Goal: Book appointment/travel/reservation

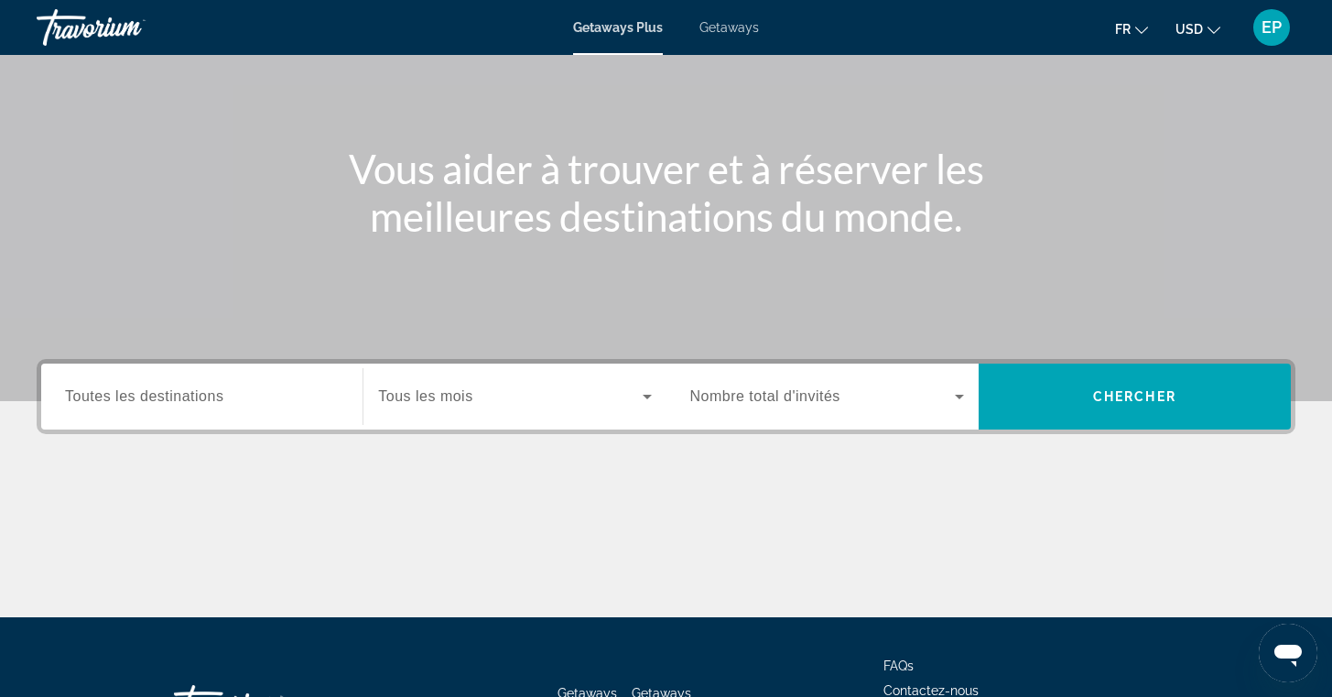
click at [858, 382] on div "Search widget" at bounding box center [827, 396] width 274 height 51
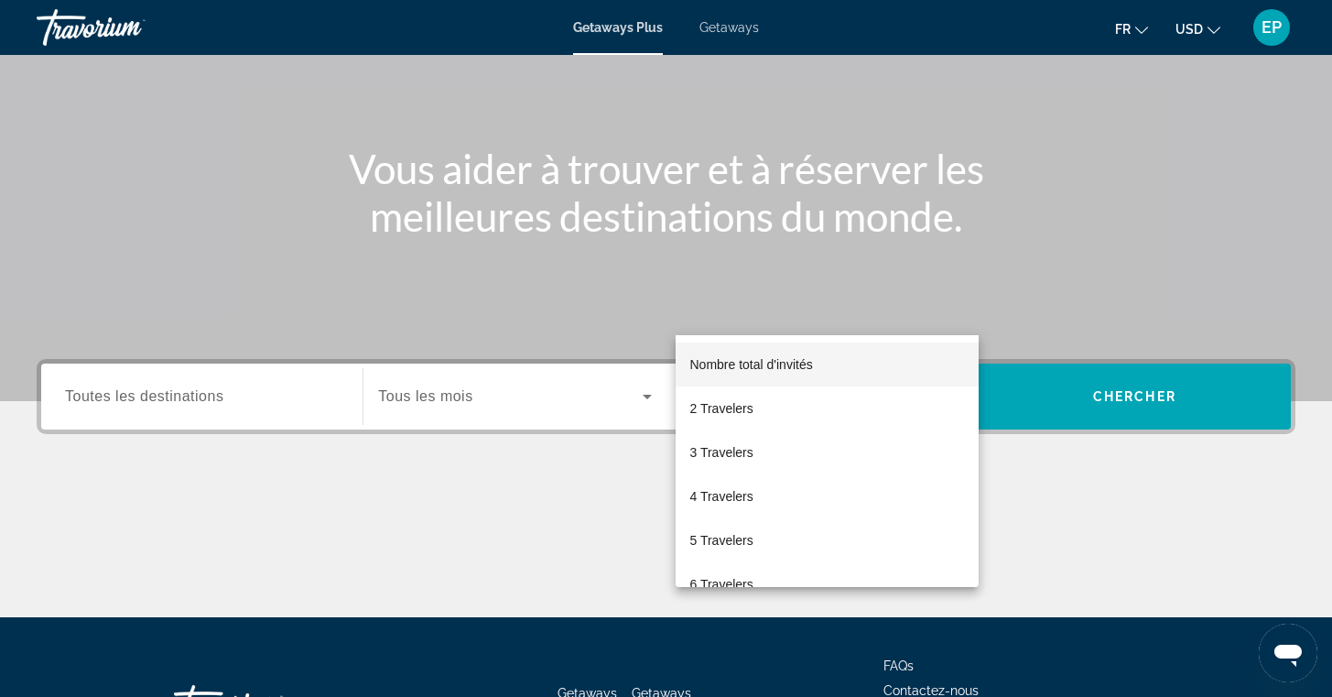
scroll to position [293, 0]
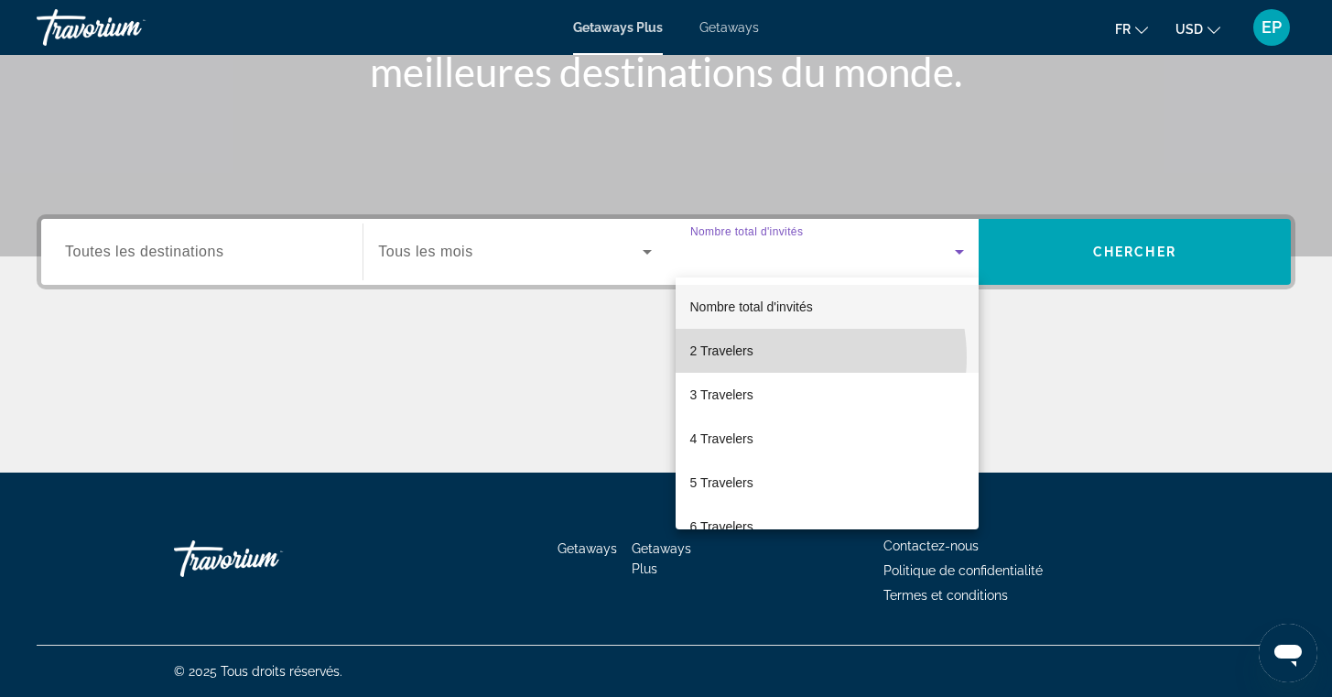
click at [787, 357] on mat-option "2 Travelers" at bounding box center [827, 351] width 303 height 44
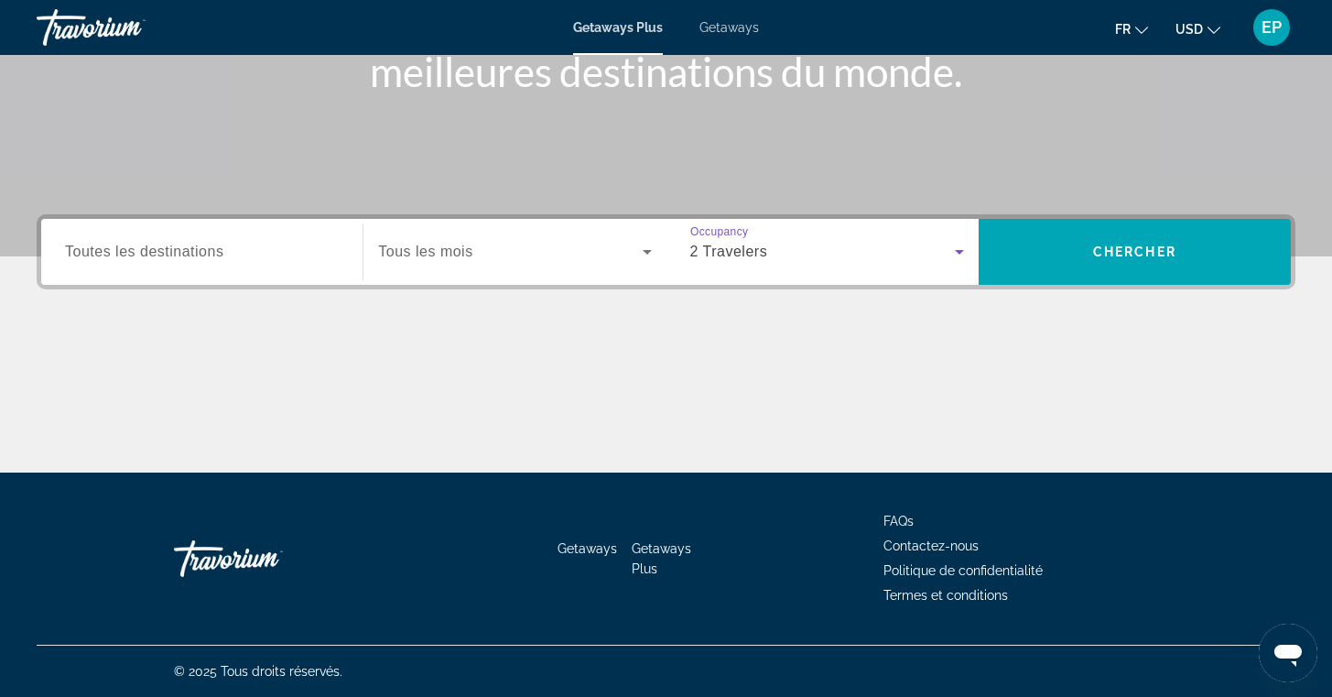
click at [558, 247] on span "Search widget" at bounding box center [510, 252] width 264 height 22
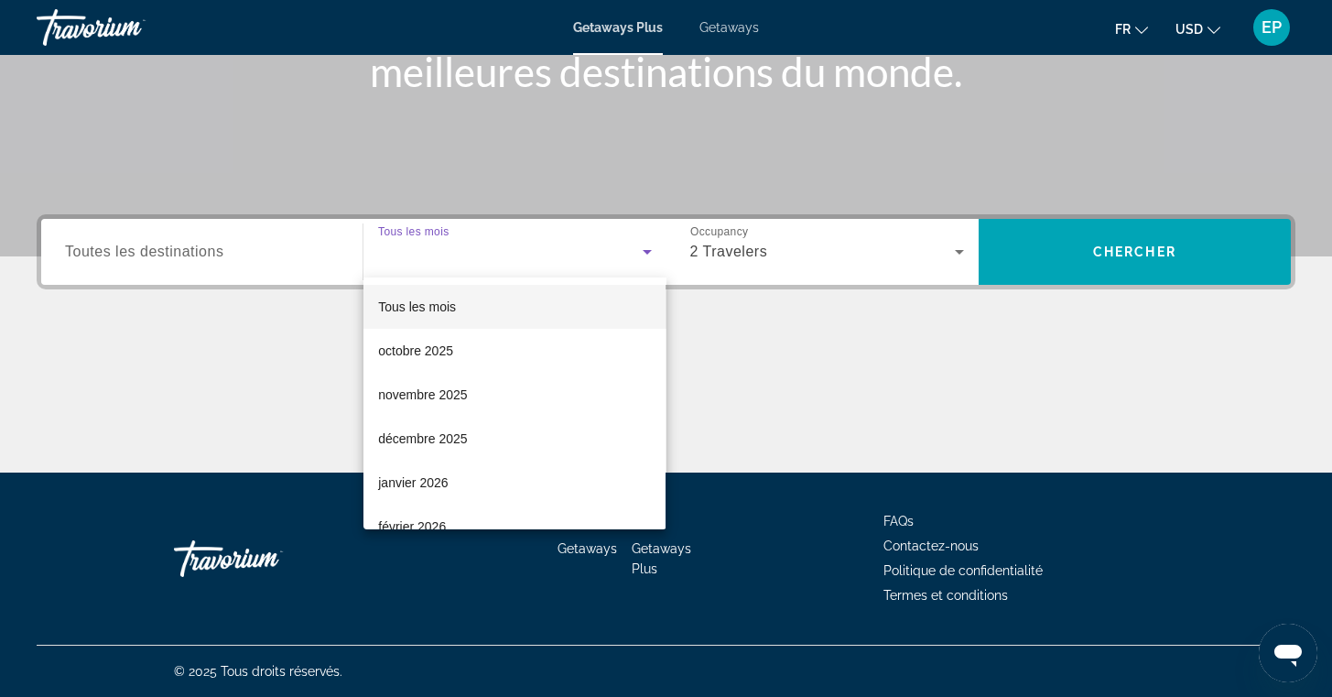
click at [558, 247] on div at bounding box center [666, 348] width 1332 height 697
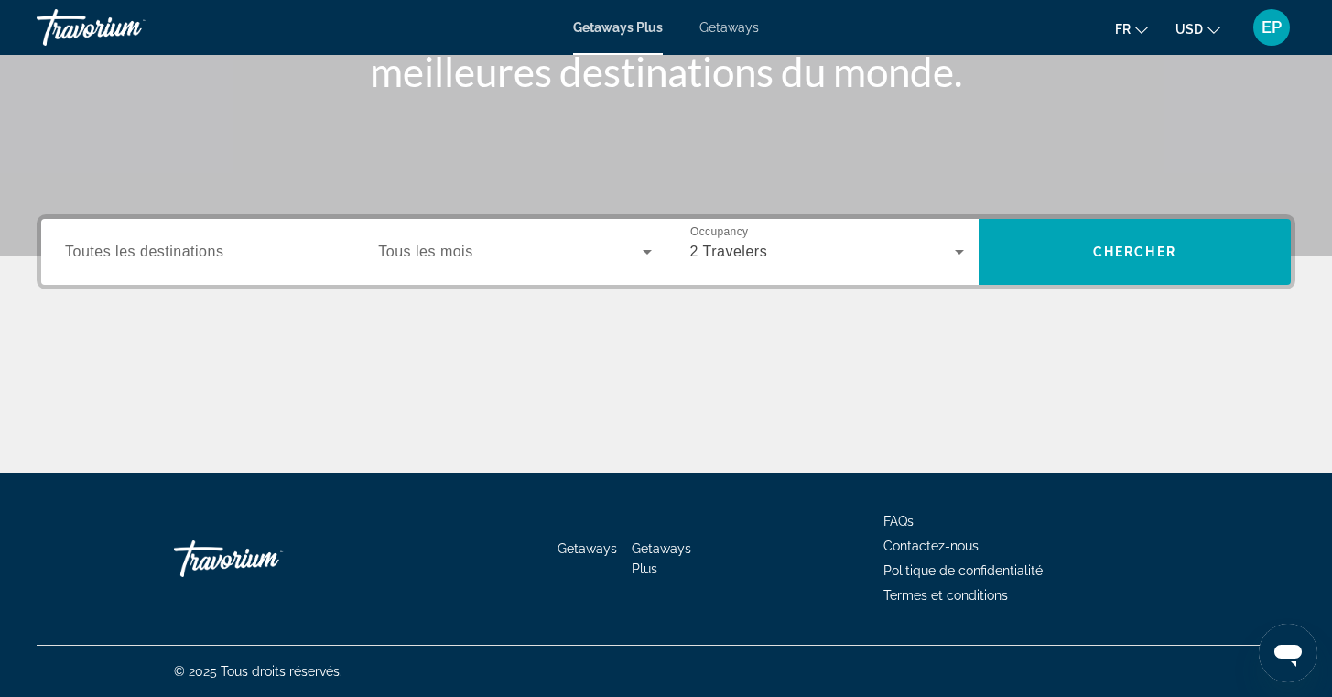
click at [221, 267] on div "Search widget" at bounding box center [202, 252] width 274 height 52
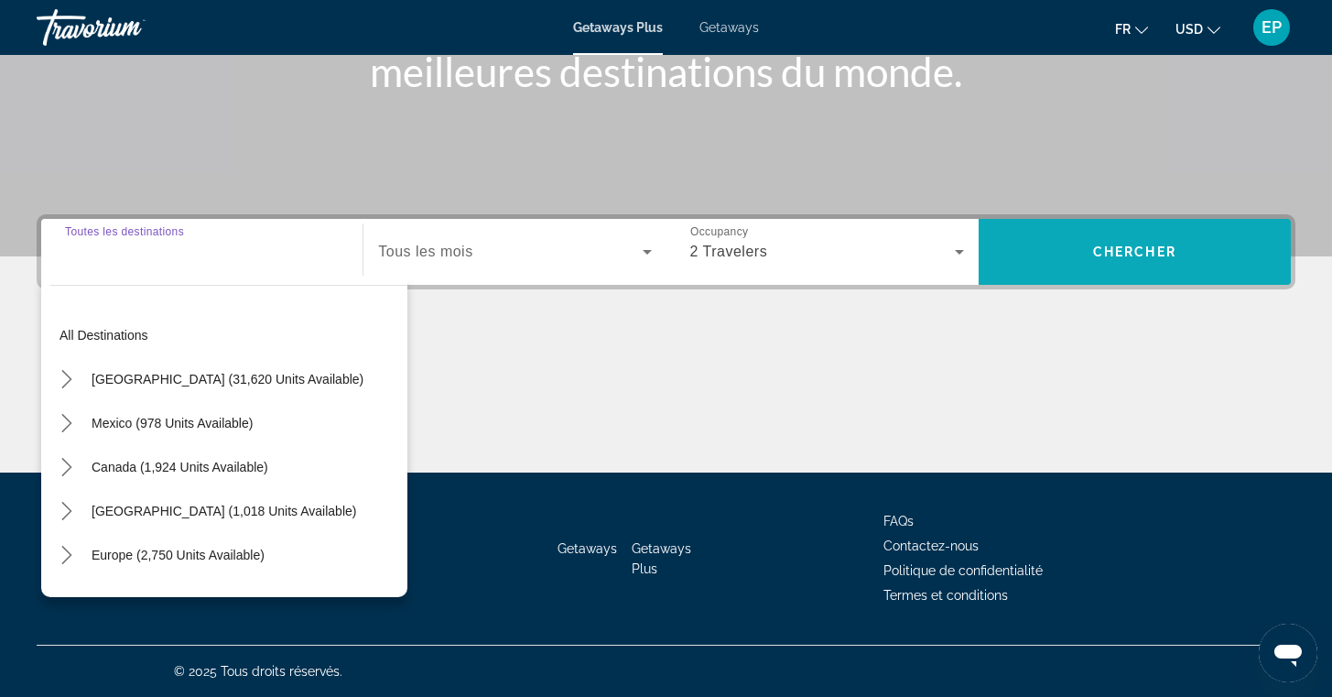
click at [1193, 257] on span "Search" at bounding box center [1135, 252] width 312 height 44
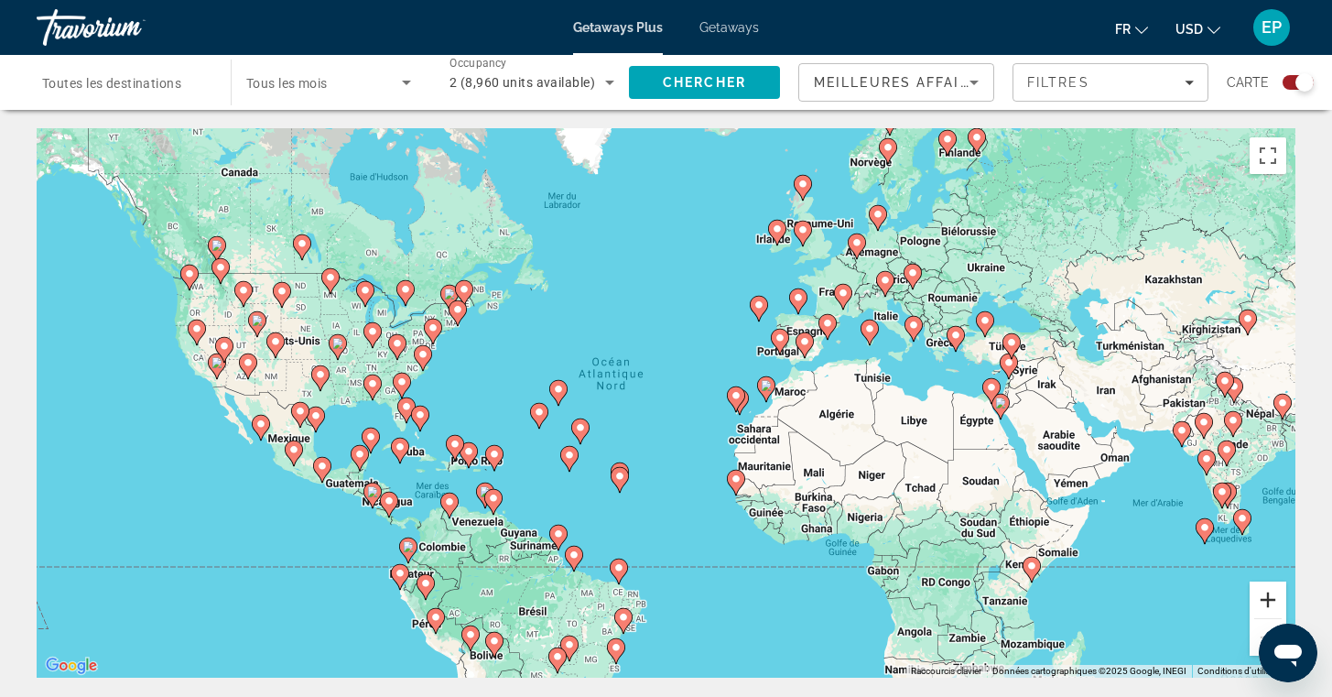
click at [1262, 600] on button "Zoom avant" at bounding box center [1268, 599] width 37 height 37
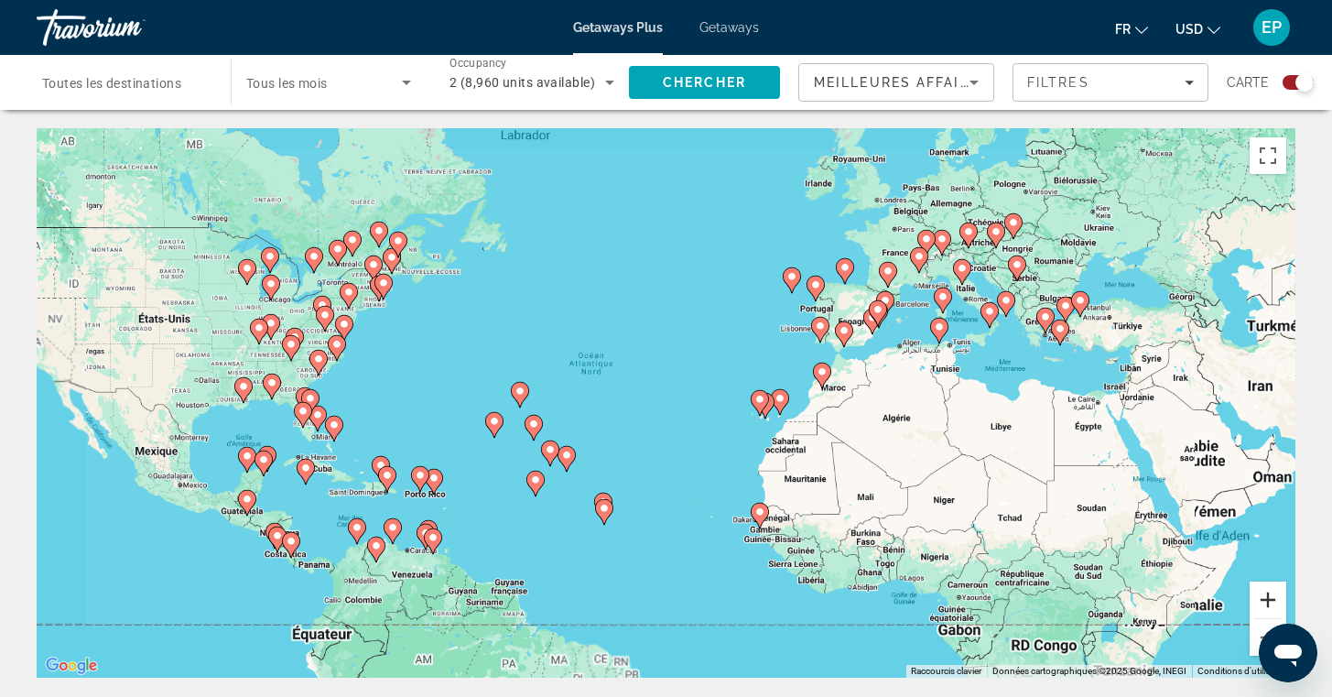
click at [1262, 600] on button "Zoom avant" at bounding box center [1268, 599] width 37 height 37
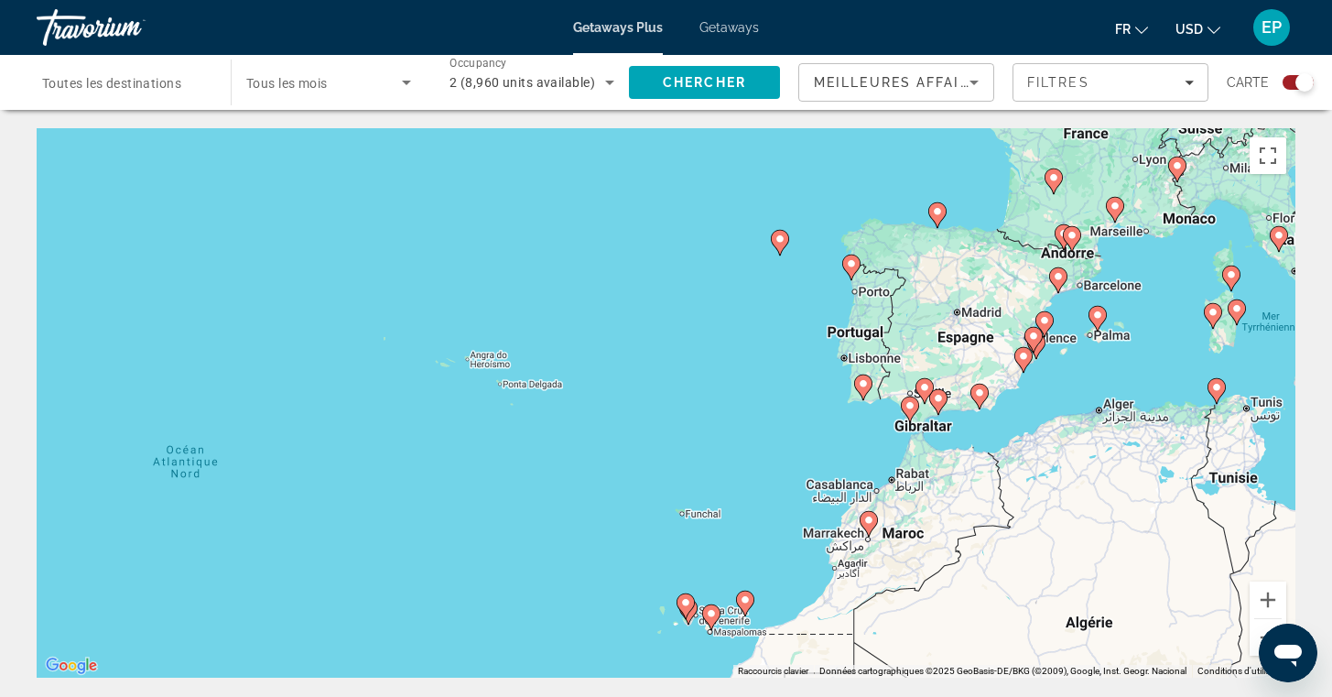
drag, startPoint x: 1028, startPoint y: 271, endPoint x: 752, endPoint y: 470, distance: 340.5
click at [752, 469] on div "Pour activer le glissement avec le clavier, appuyez sur Alt+Entrée. Une fois ce…" at bounding box center [666, 402] width 1259 height 549
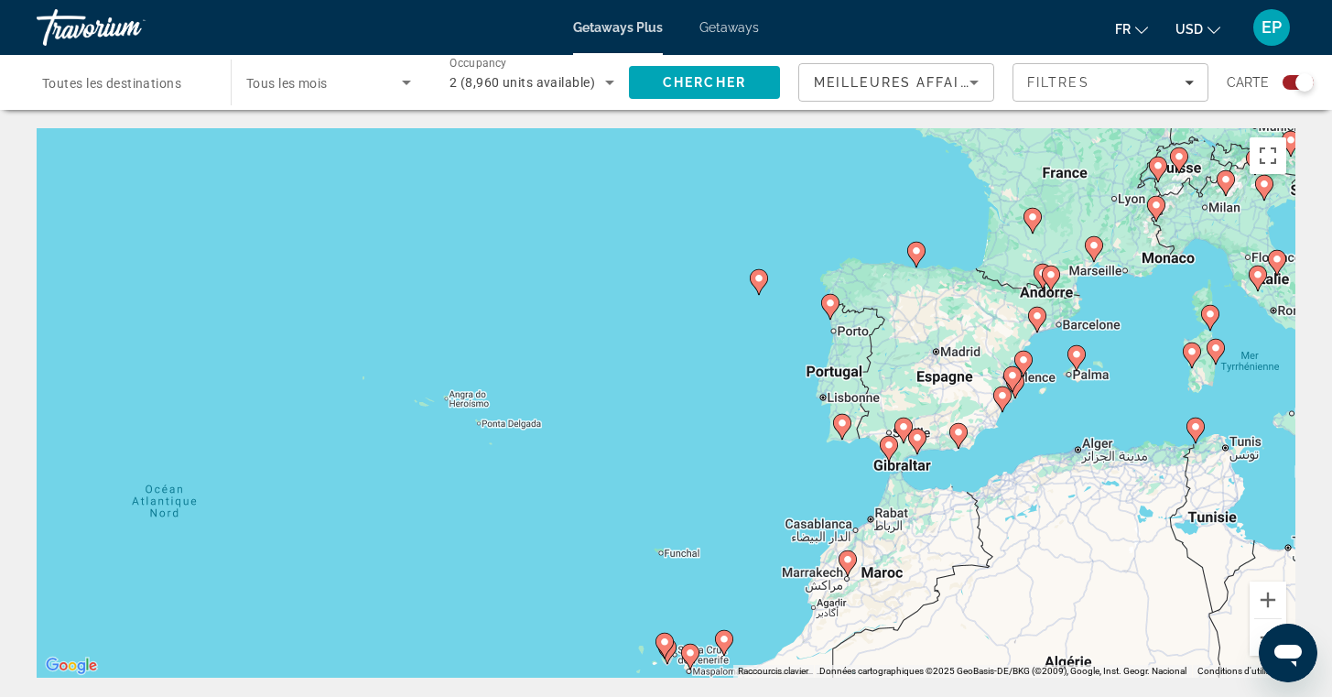
drag, startPoint x: 905, startPoint y: 249, endPoint x: 720, endPoint y: 569, distance: 369.2
click at [720, 569] on div "Pour activer le glissement avec le clavier, appuyez sur Alt+Entrée. Une fois ce…" at bounding box center [666, 402] width 1259 height 549
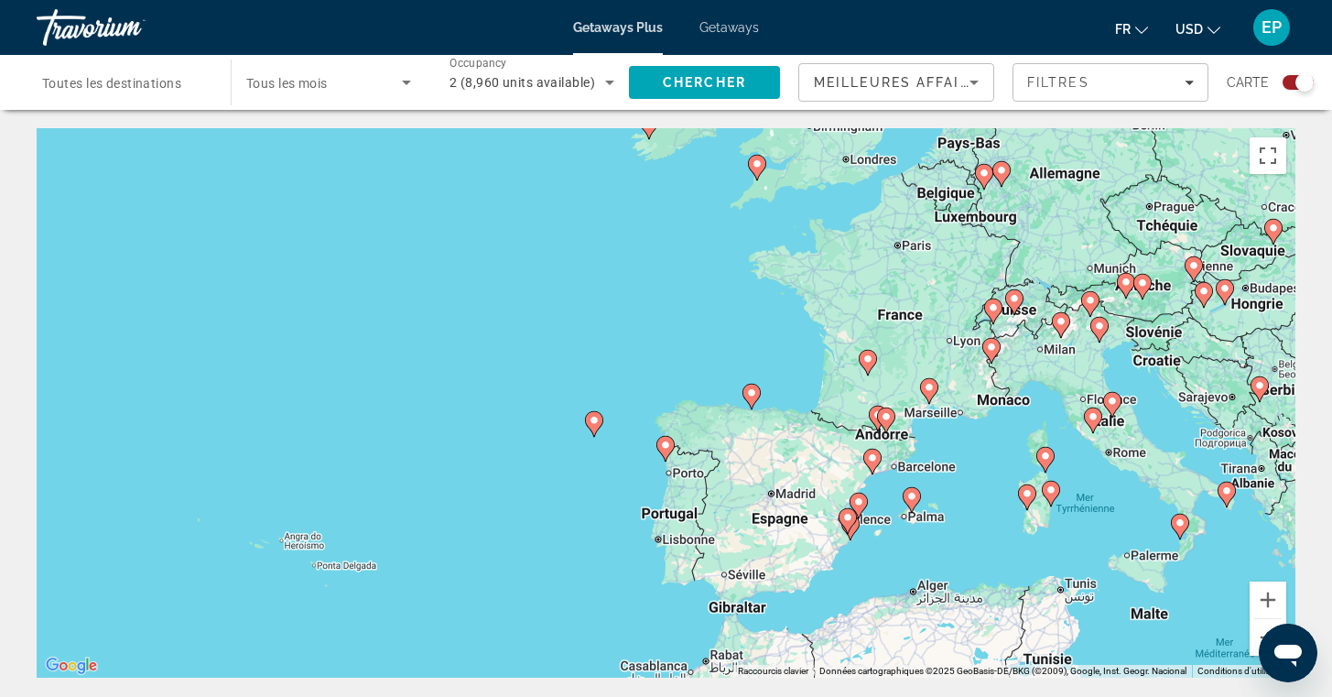
drag, startPoint x: 704, startPoint y: 504, endPoint x: 771, endPoint y: 239, distance: 272.9
click at [771, 239] on div "Pour activer le glissement avec le clavier, appuyez sur Alt+Entrée. Une fois ce…" at bounding box center [666, 402] width 1259 height 549
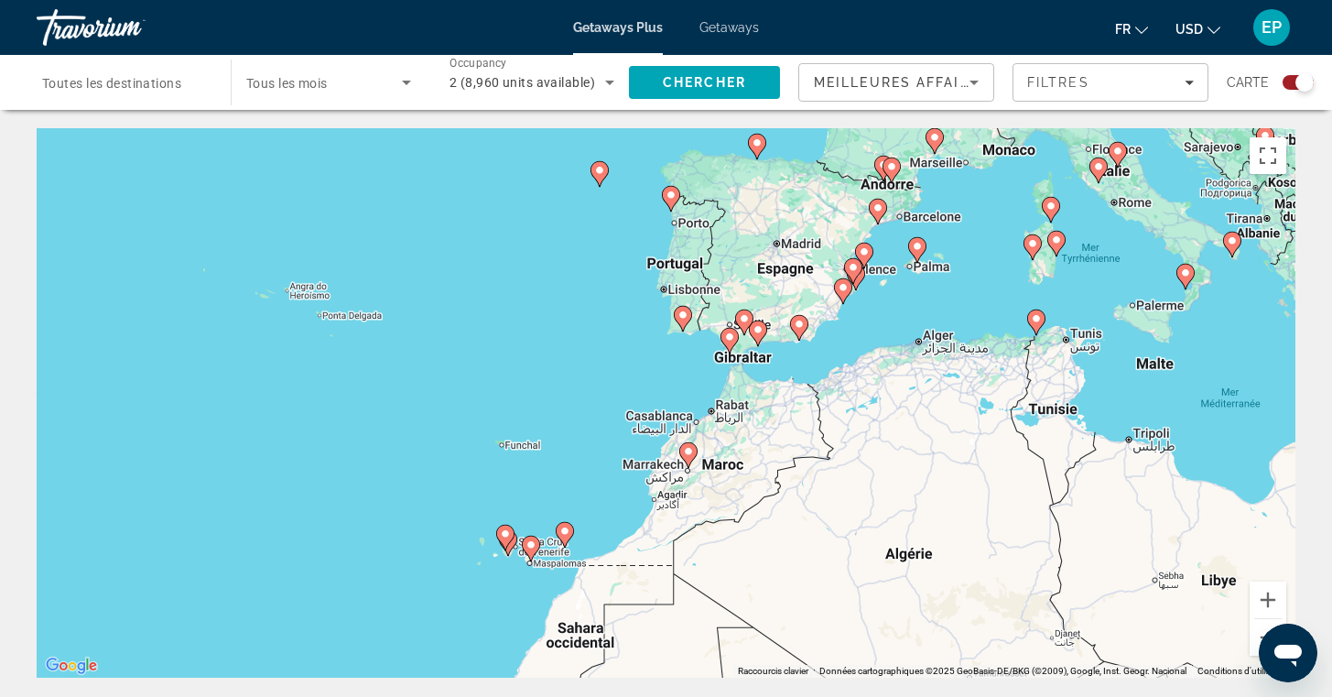
drag, startPoint x: 671, startPoint y: 595, endPoint x: 669, endPoint y: 384, distance: 211.5
click at [669, 384] on div "Pour activer le glissement avec le clavier, appuyez sur Alt+Entrée. Une fois ce…" at bounding box center [666, 402] width 1259 height 549
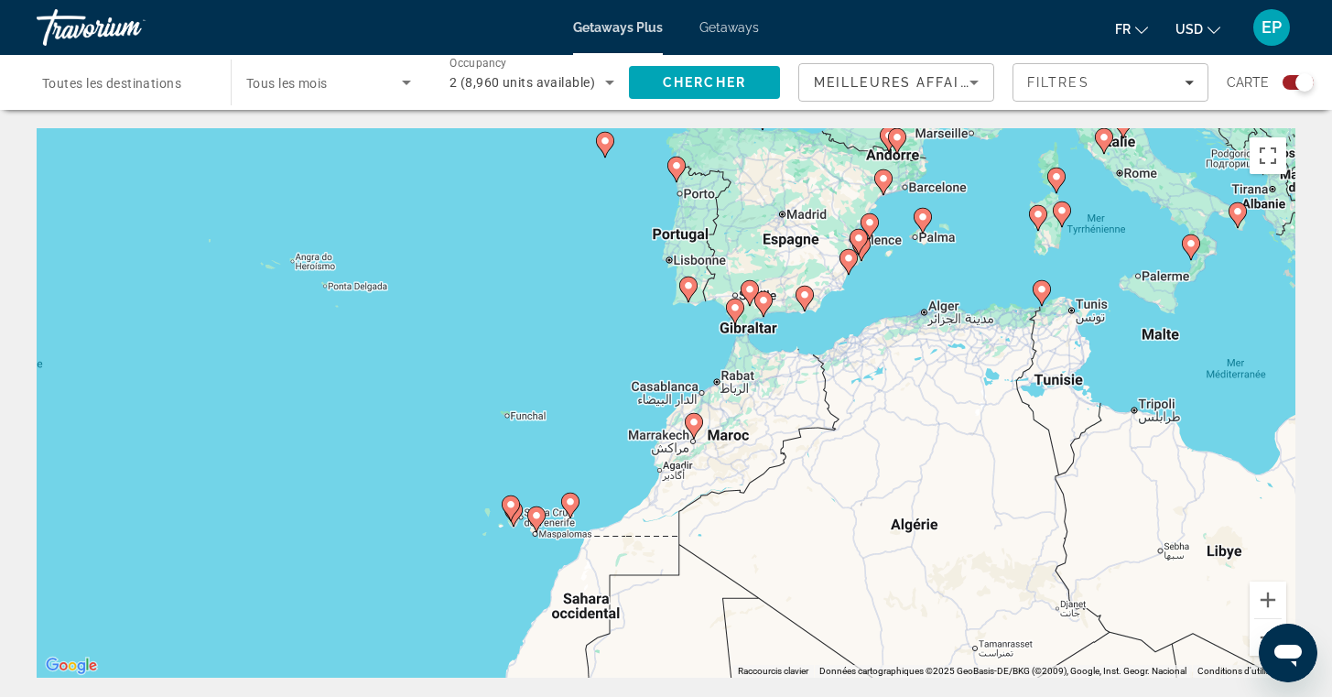
click at [700, 426] on icon "Main content" at bounding box center [693, 426] width 16 height 24
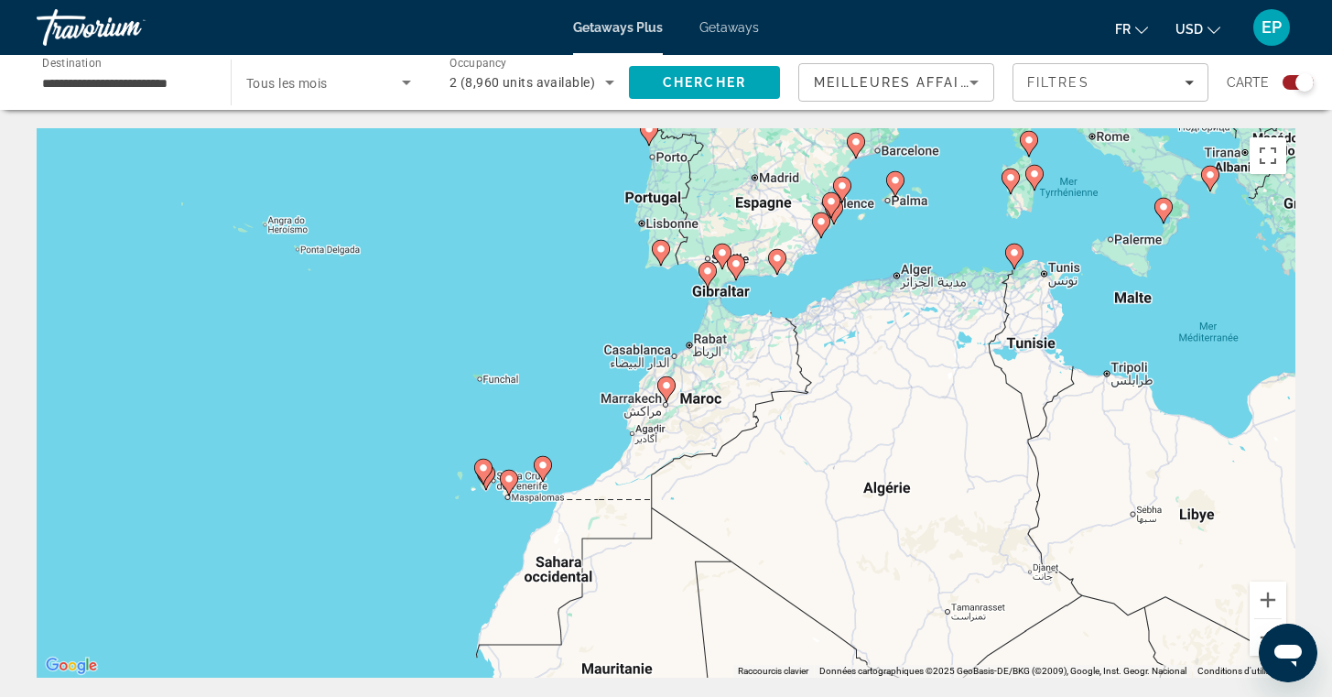
click at [671, 396] on gmp-advanced-marker "Main content" at bounding box center [666, 388] width 18 height 27
type input "**********"
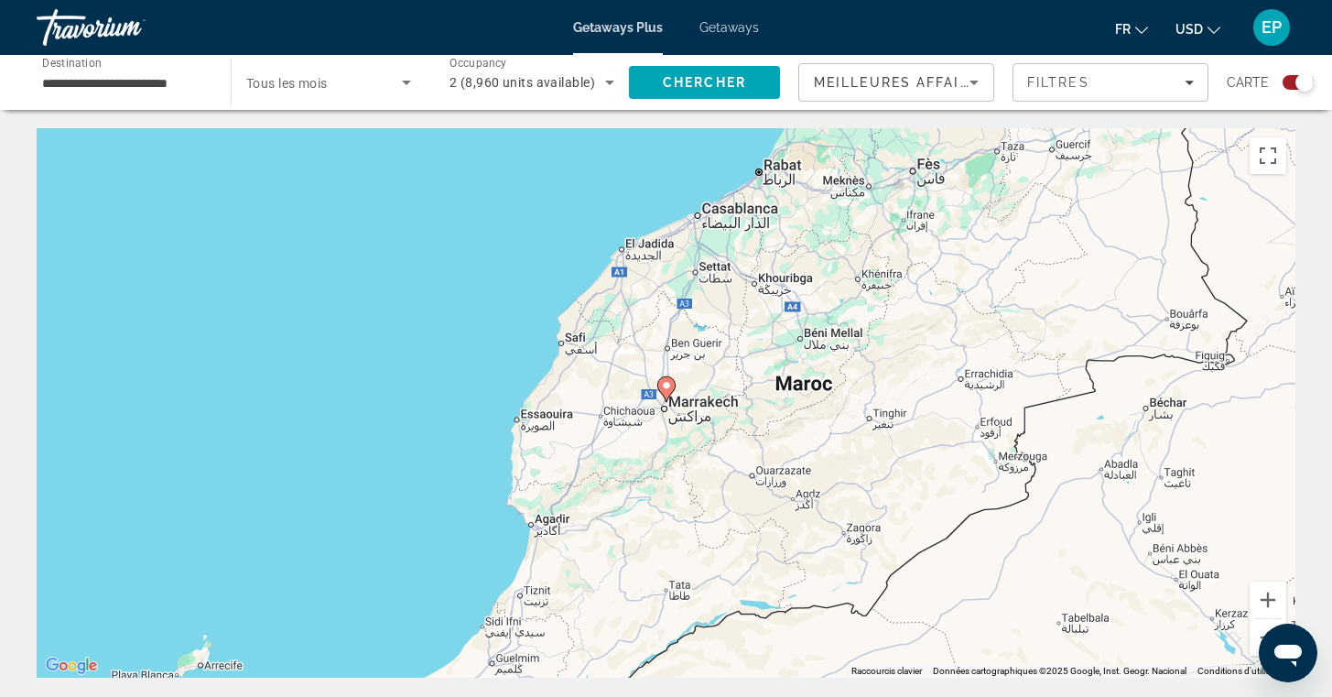
click at [670, 390] on image "Main content" at bounding box center [666, 385] width 11 height 11
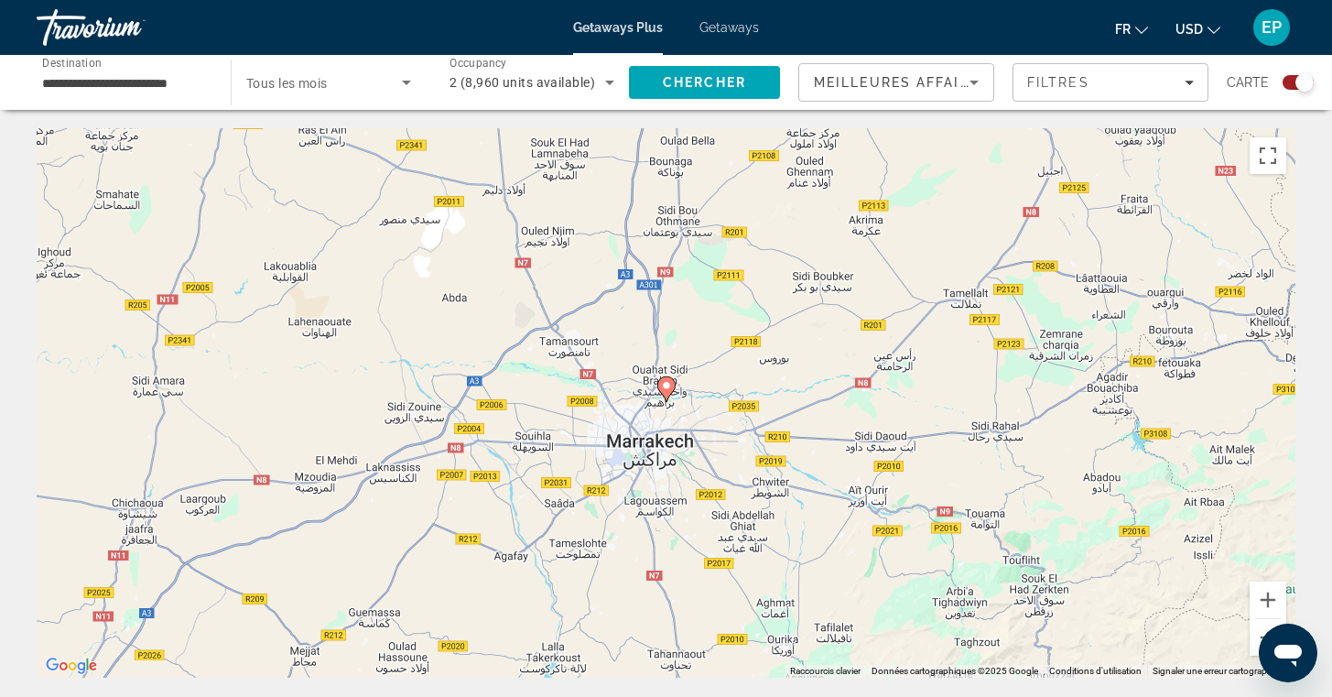
click at [669, 396] on icon "Main content" at bounding box center [666, 389] width 18 height 26
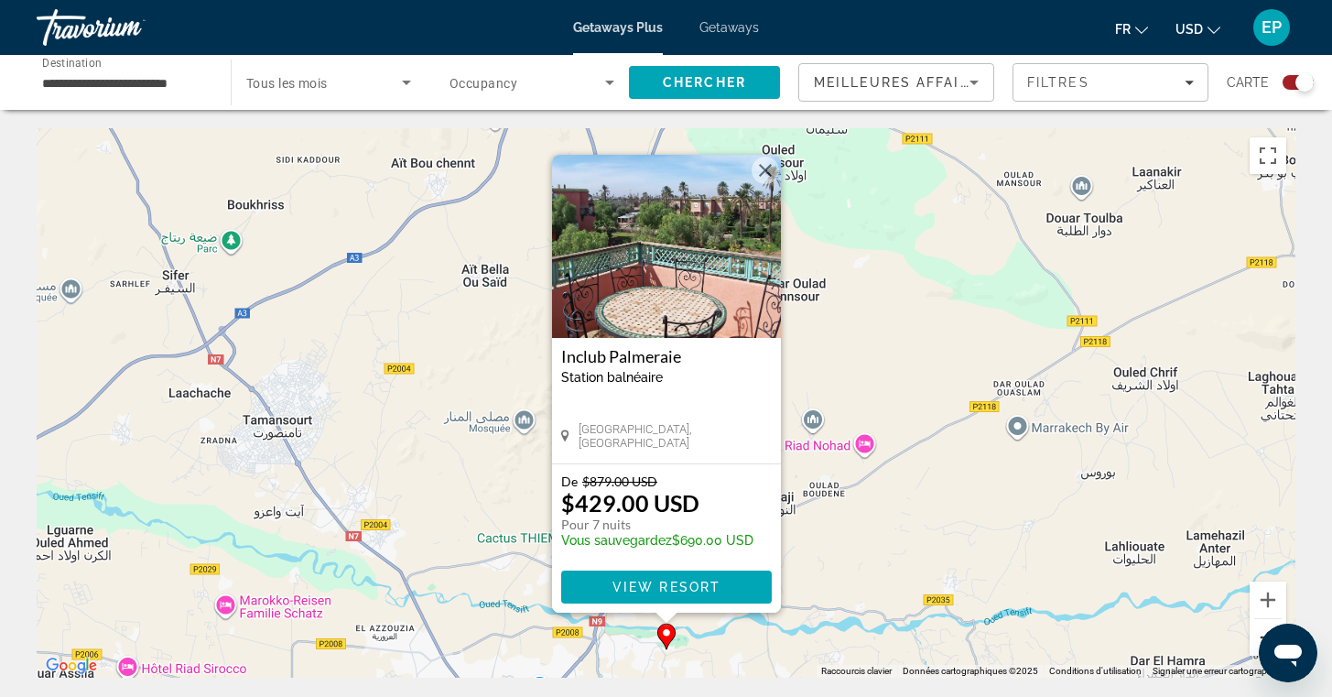
click at [1252, 636] on button "Zoom arrière" at bounding box center [1268, 637] width 37 height 37
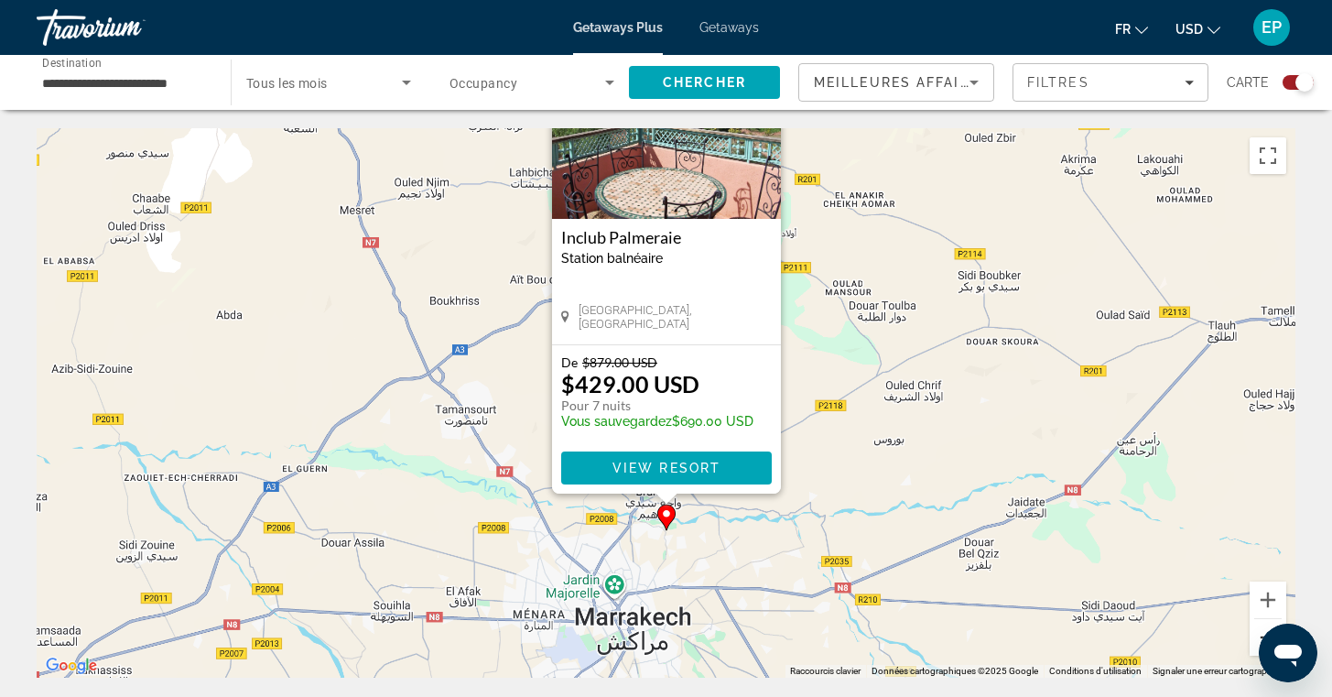
click at [1254, 640] on button "Zoom arrière" at bounding box center [1268, 637] width 37 height 37
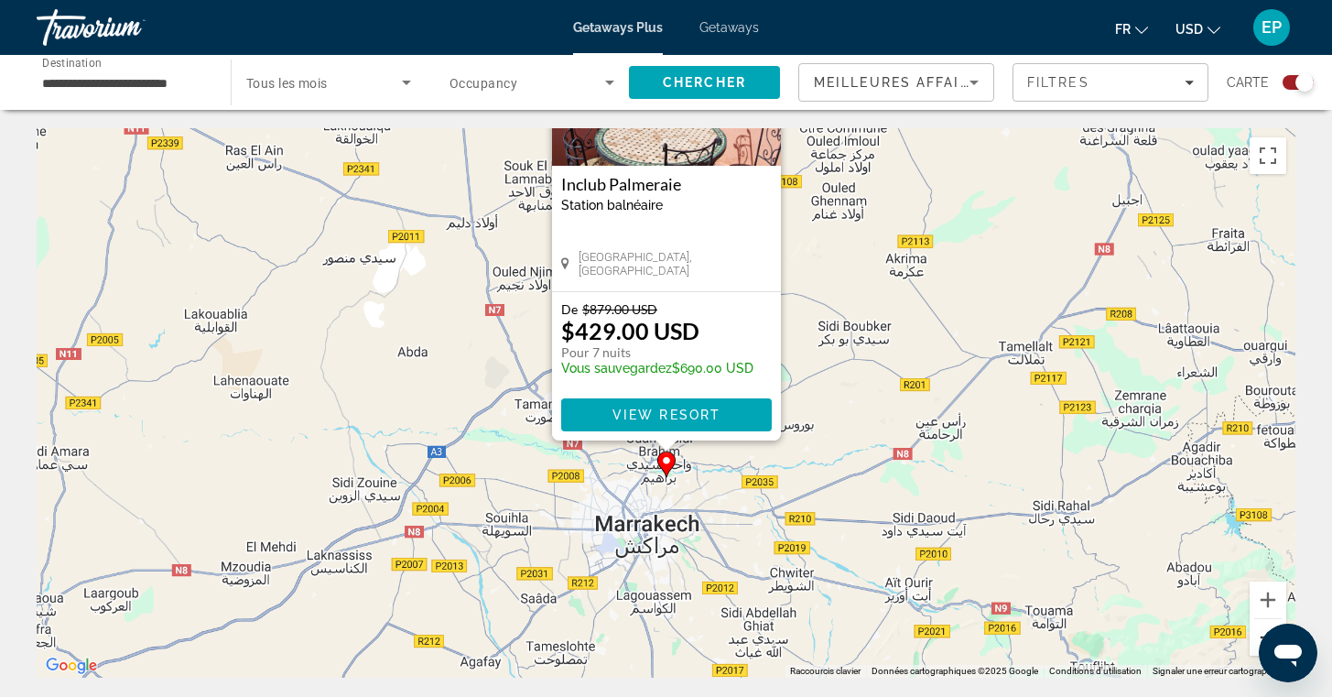
click at [1254, 640] on button "Zoom arrière" at bounding box center [1268, 637] width 37 height 37
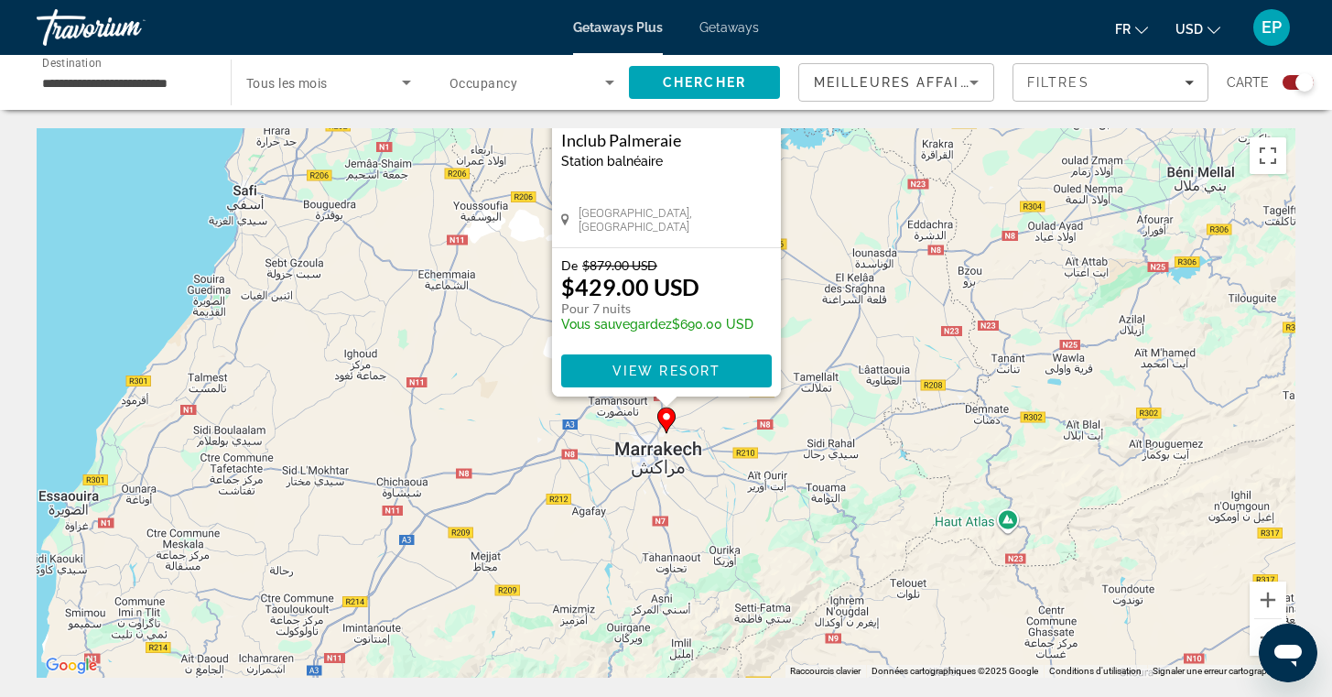
click at [1285, 400] on div "Pour naviguer, appuyez sur les touches fléchées. Pour activer le glissement ave…" at bounding box center [666, 402] width 1259 height 549
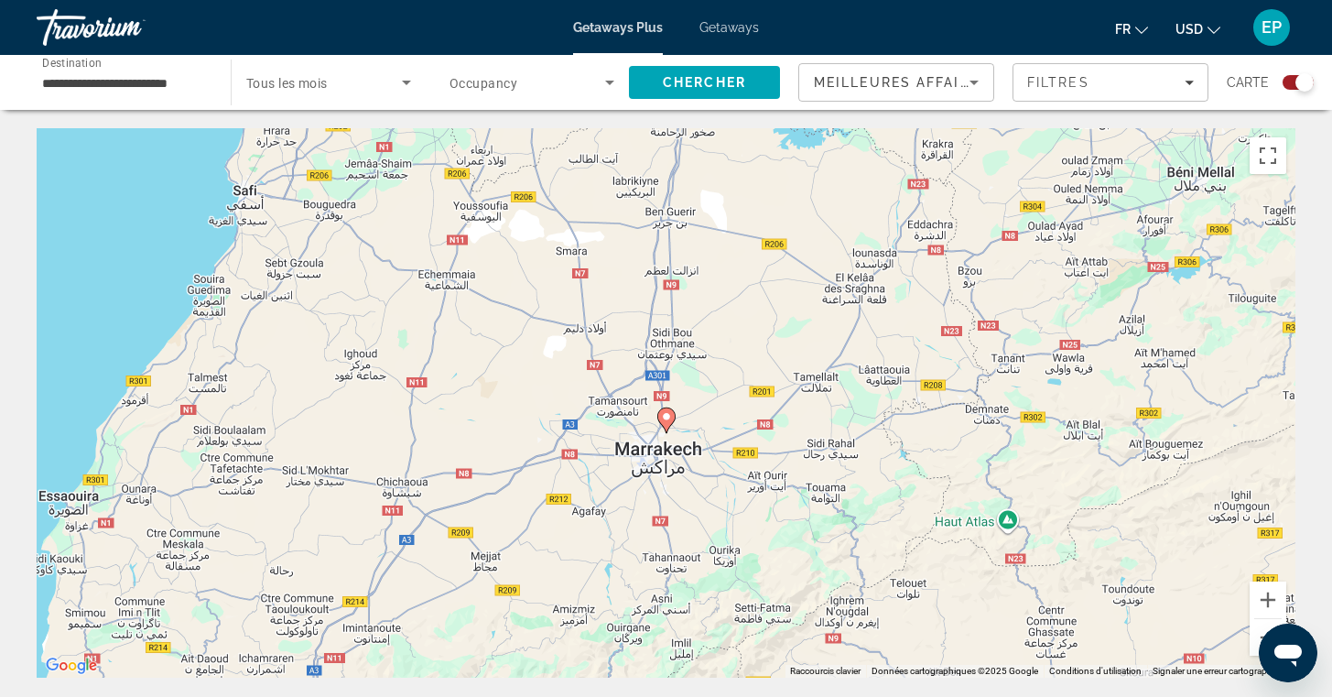
click at [1259, 646] on button "Ouvrir la fenêtre de messagerie" at bounding box center [1288, 653] width 59 height 59
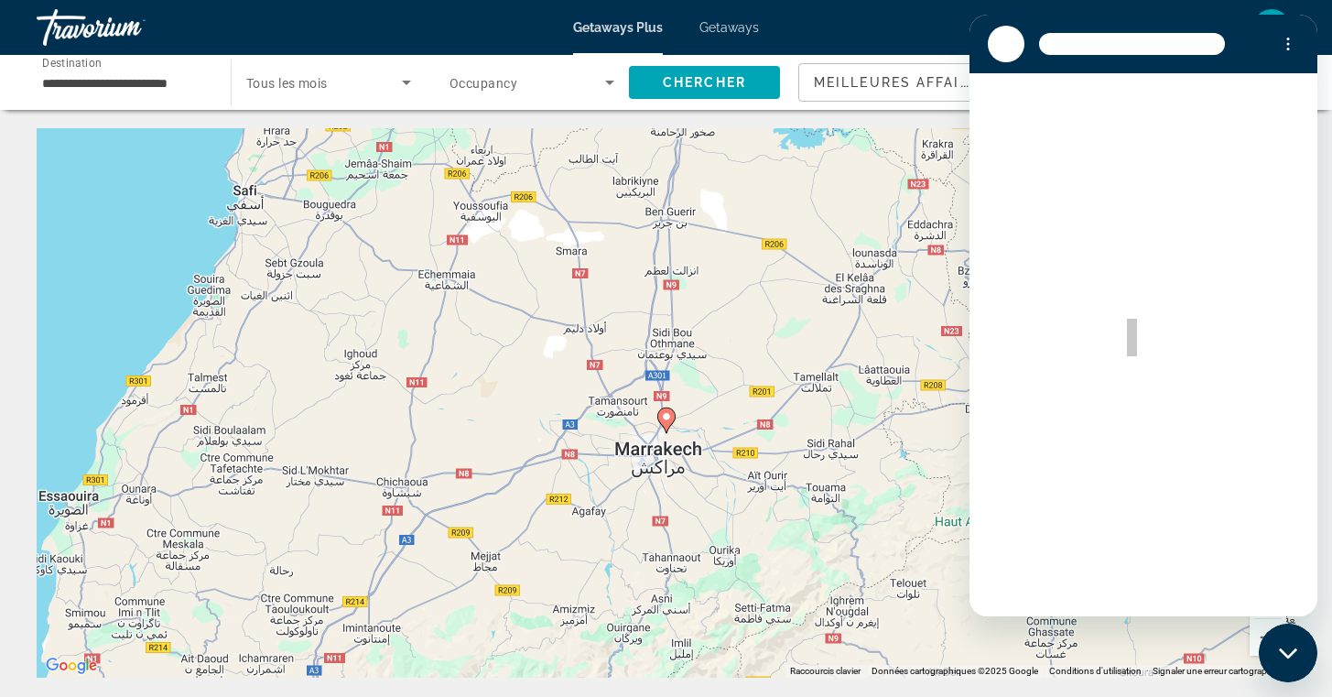
click at [1259, 120] on div "Chargement de la conversation en cours" at bounding box center [1144, 344] width 348 height 543
click at [1259, 603] on div "Chargement de la conversation en cours" at bounding box center [1144, 344] width 348 height 543
click at [1281, 48] on button "Menu d’options" at bounding box center [1288, 44] width 37 height 37
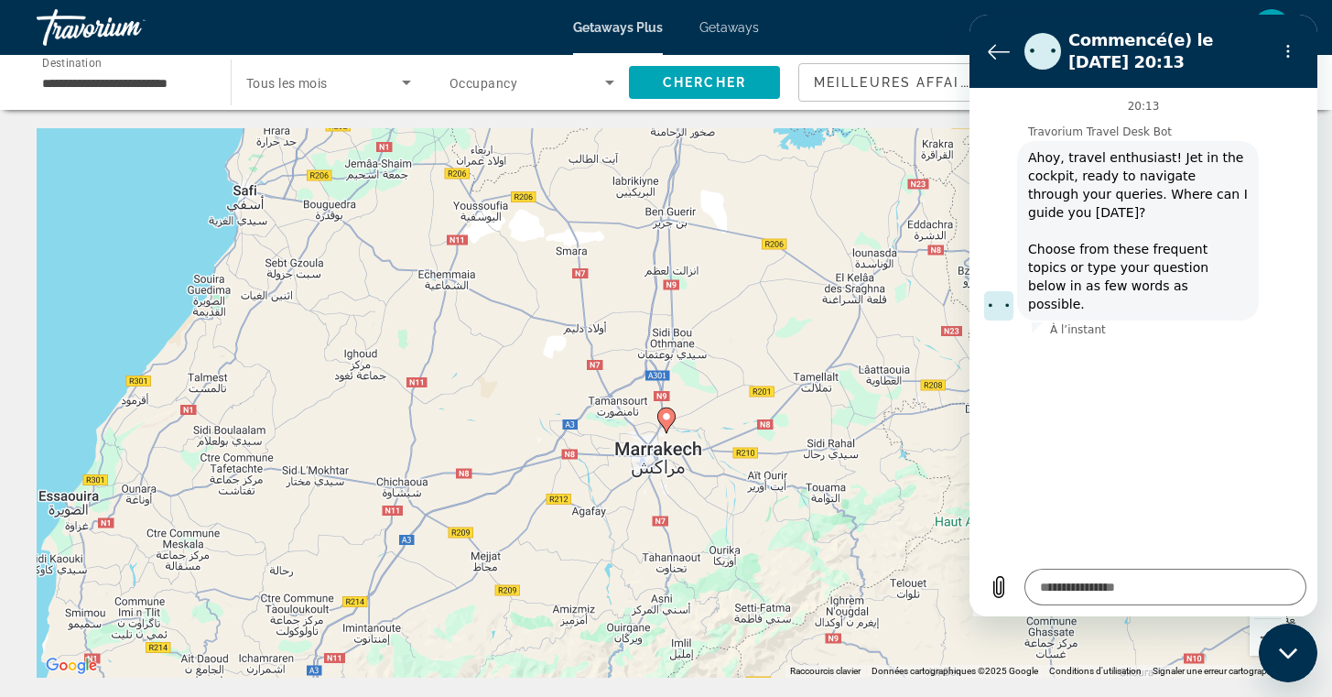
click at [1286, 663] on div "Fermer la fenêtre de messagerie" at bounding box center [1288, 652] width 55 height 55
type textarea "*"
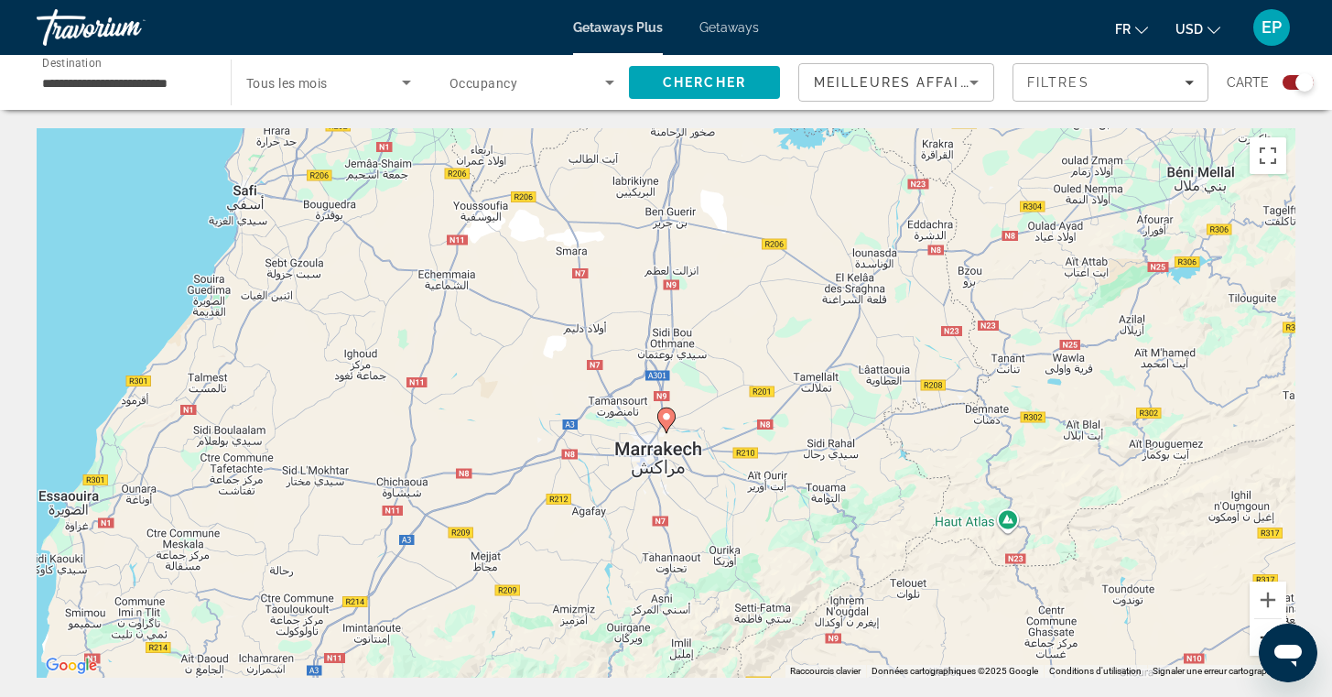
click at [1259, 635] on button "Zoom arrière" at bounding box center [1268, 637] width 37 height 37
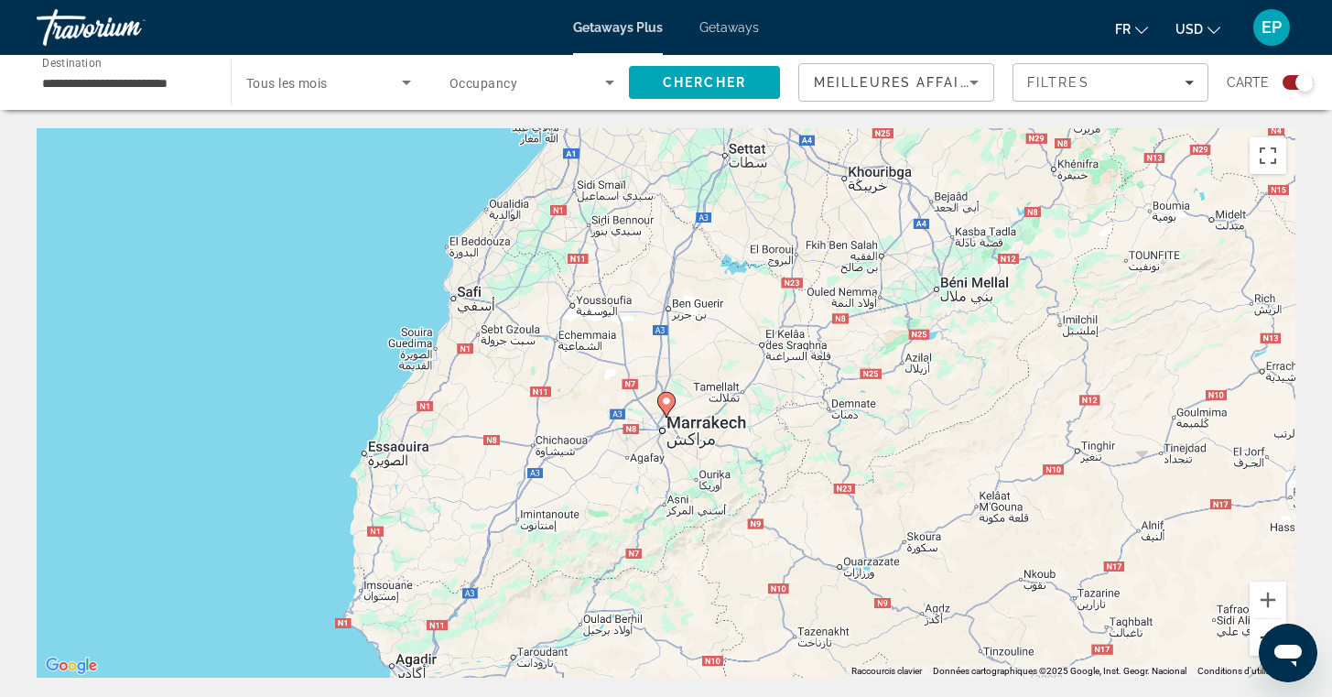
click at [1259, 635] on button "Zoom arrière" at bounding box center [1268, 637] width 37 height 37
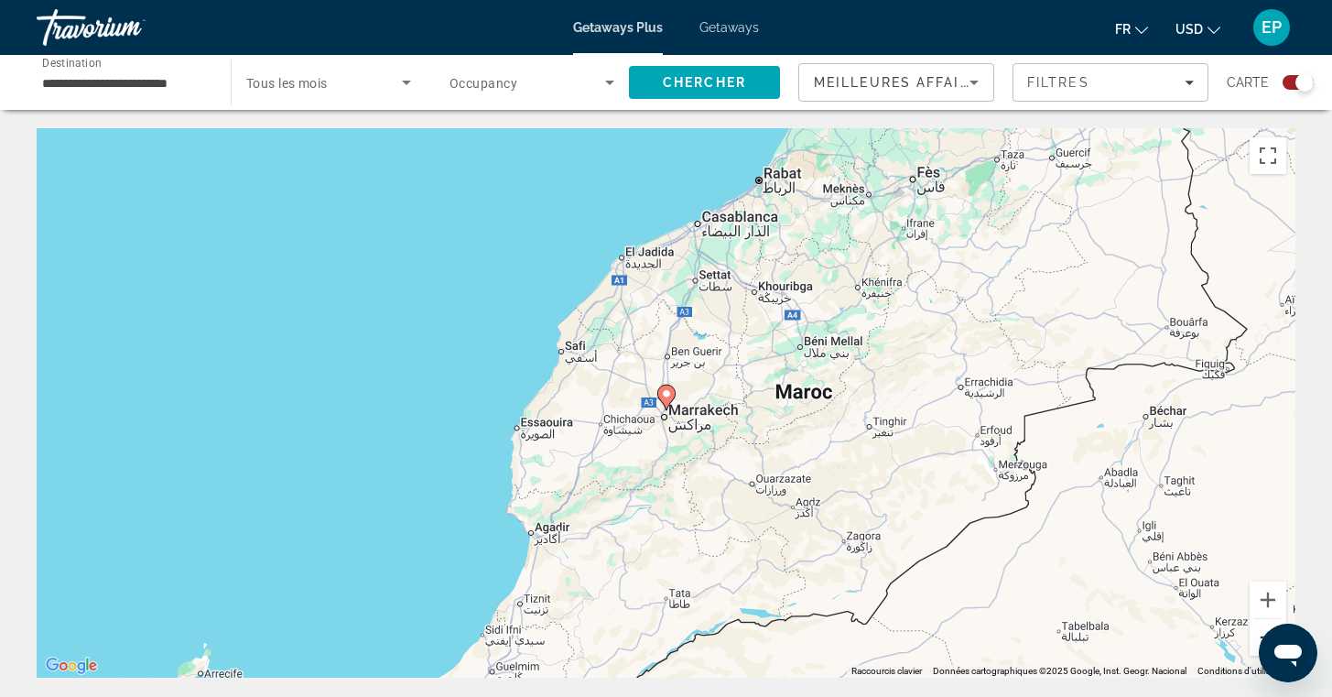
click at [1259, 635] on button "Zoom arrière" at bounding box center [1268, 637] width 37 height 37
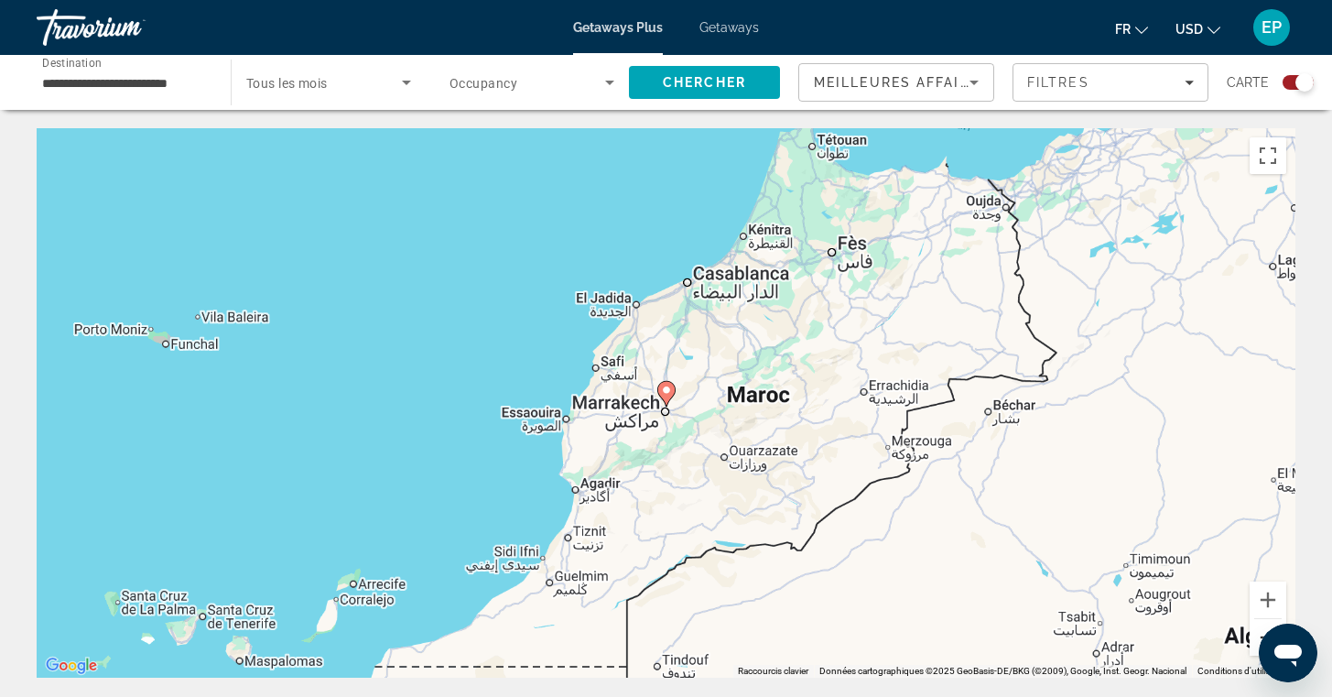
click at [1259, 635] on button "Zoom arrière" at bounding box center [1268, 637] width 37 height 37
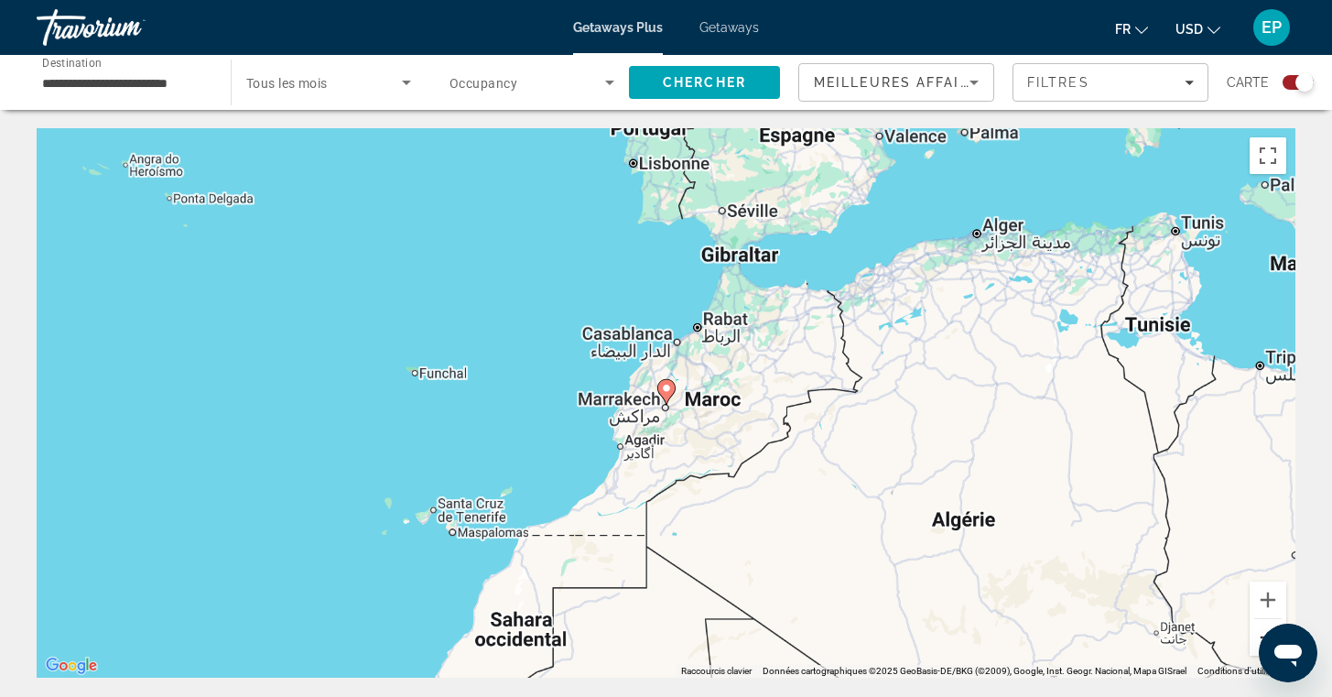
click at [1259, 635] on button "Zoom arrière" at bounding box center [1268, 637] width 37 height 37
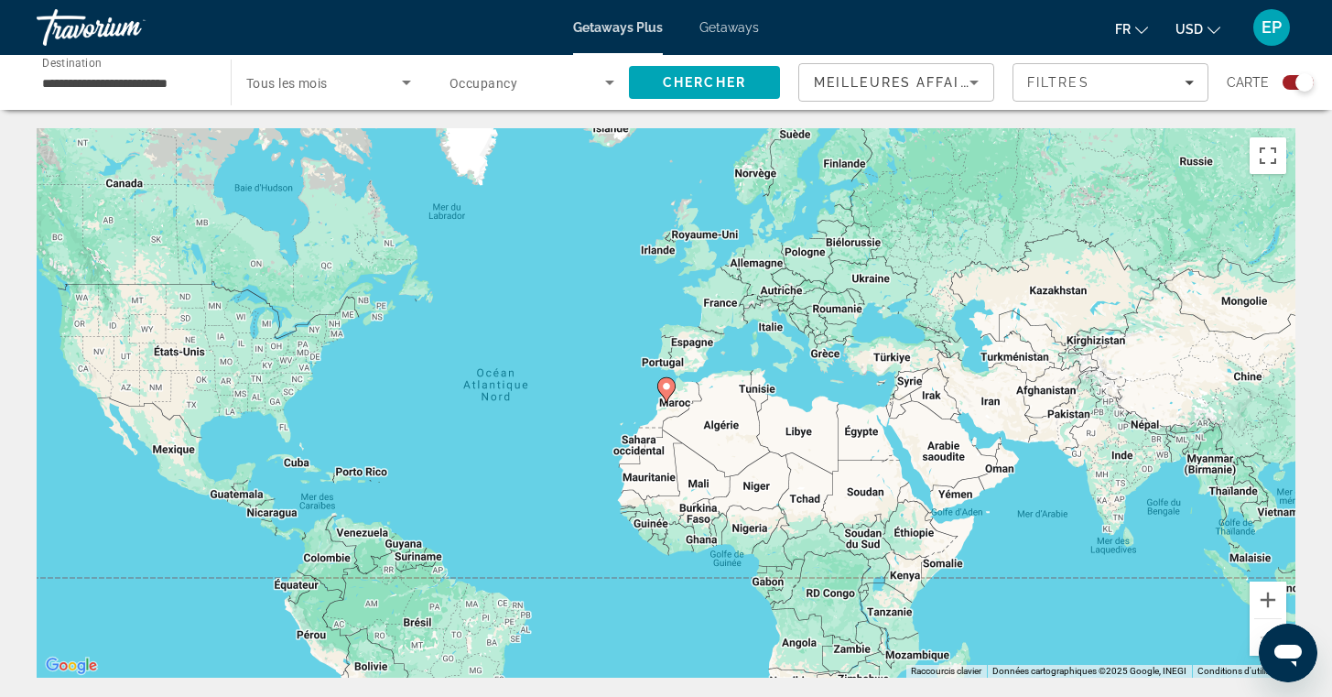
click at [165, 86] on input "**********" at bounding box center [124, 83] width 165 height 22
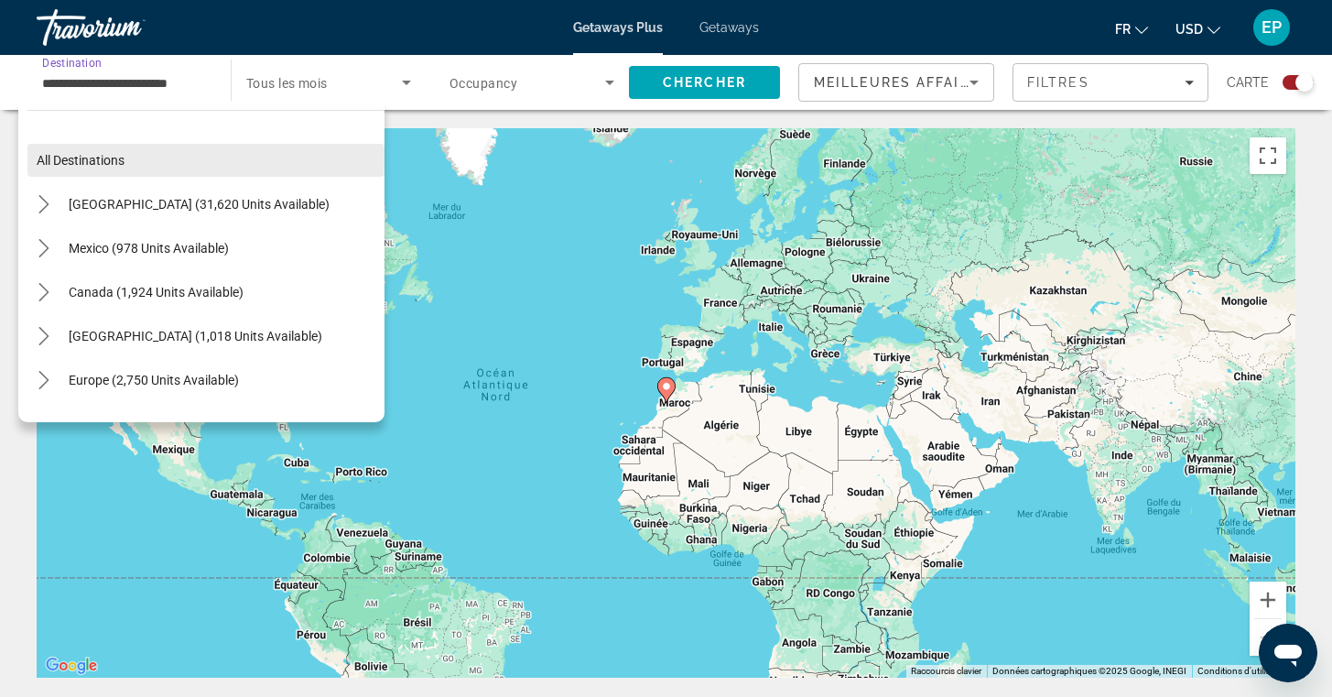
click at [139, 157] on span "Select destination: All destinations" at bounding box center [205, 160] width 357 height 44
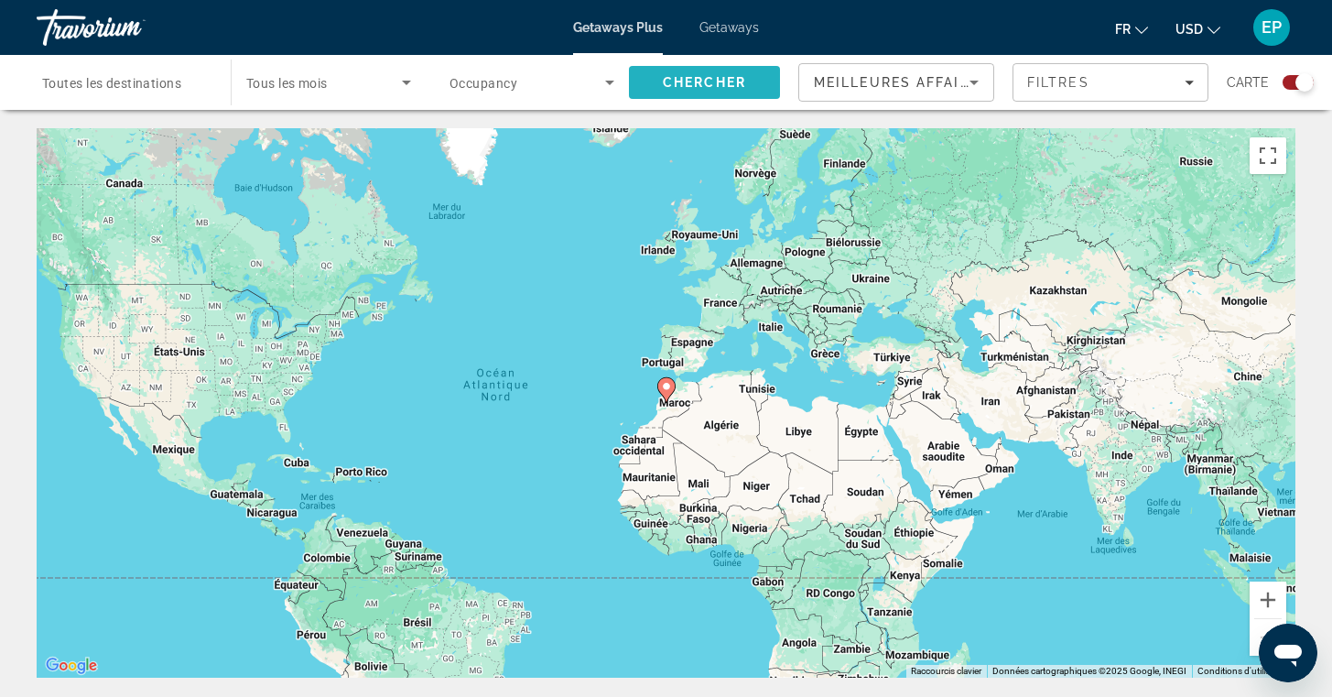
click at [704, 82] on span "Chercher" at bounding box center [704, 82] width 83 height 15
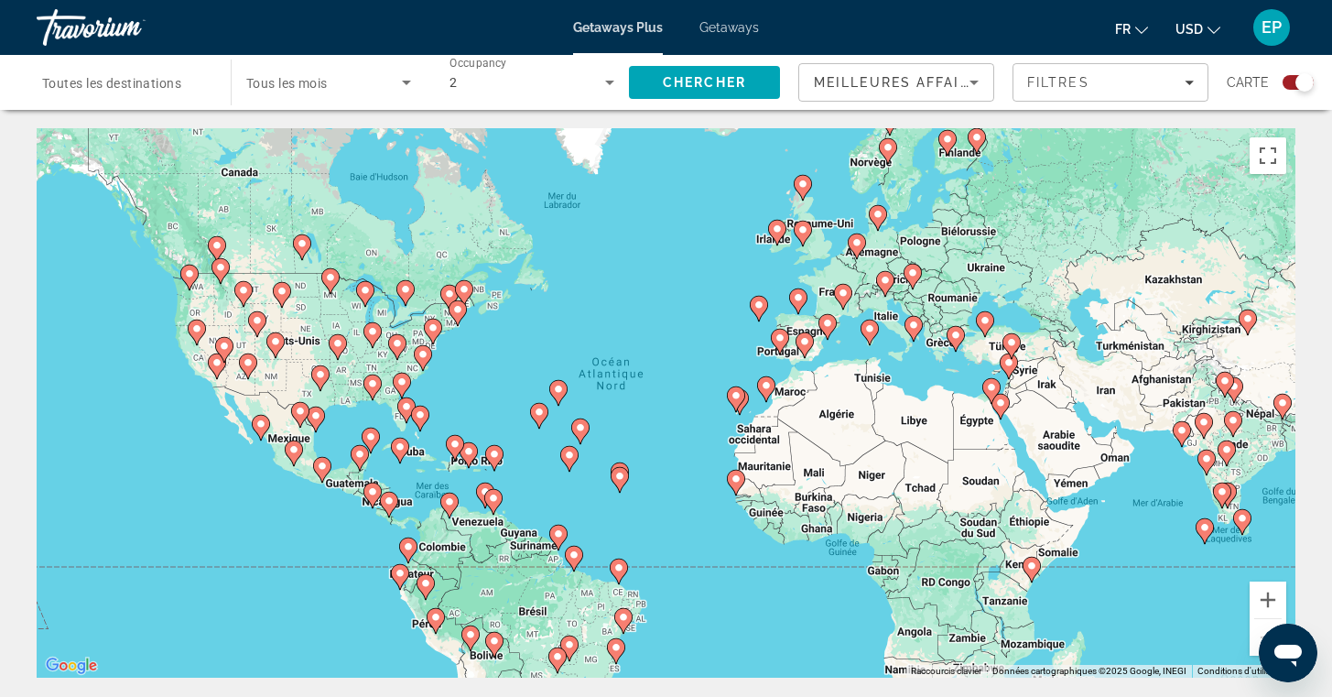
click at [403, 444] on image "Main content" at bounding box center [400, 446] width 11 height 11
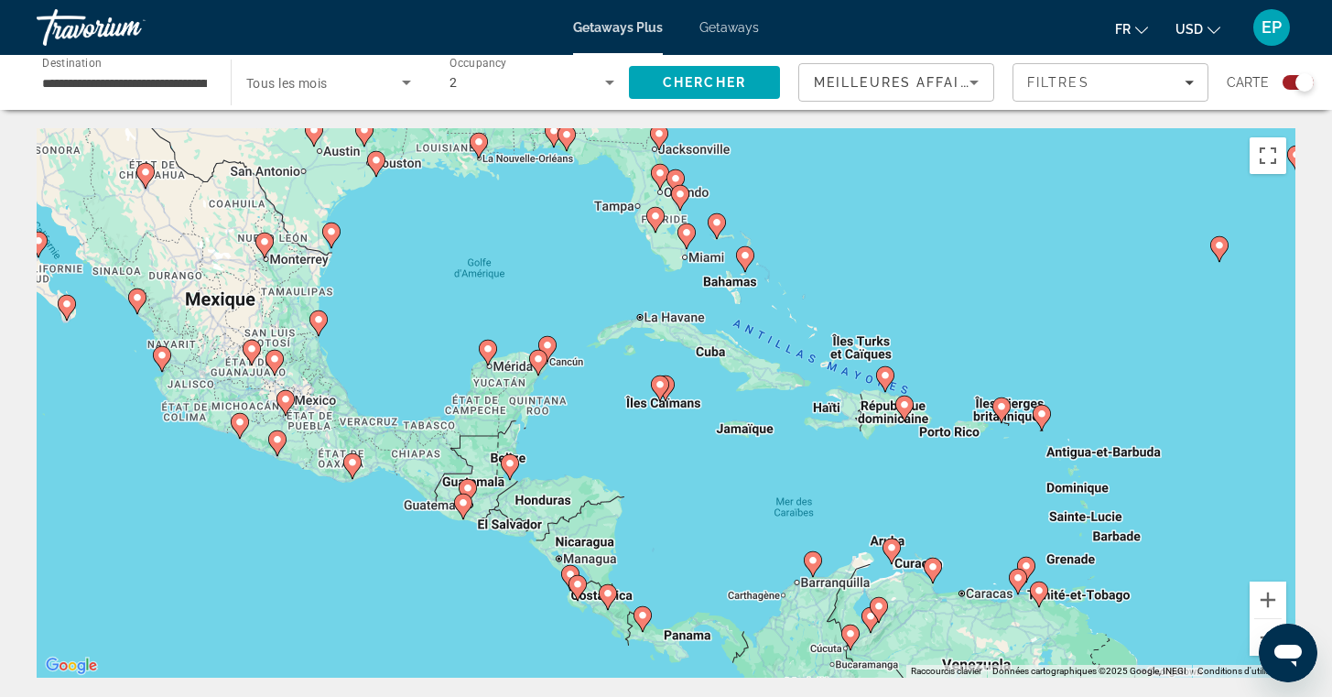
drag, startPoint x: 692, startPoint y: 508, endPoint x: 537, endPoint y: 262, distance: 291.4
click at [537, 262] on div "Pour naviguer, appuyez sur les touches fléchées. Pour activer le glissement ave…" at bounding box center [666, 402] width 1259 height 549
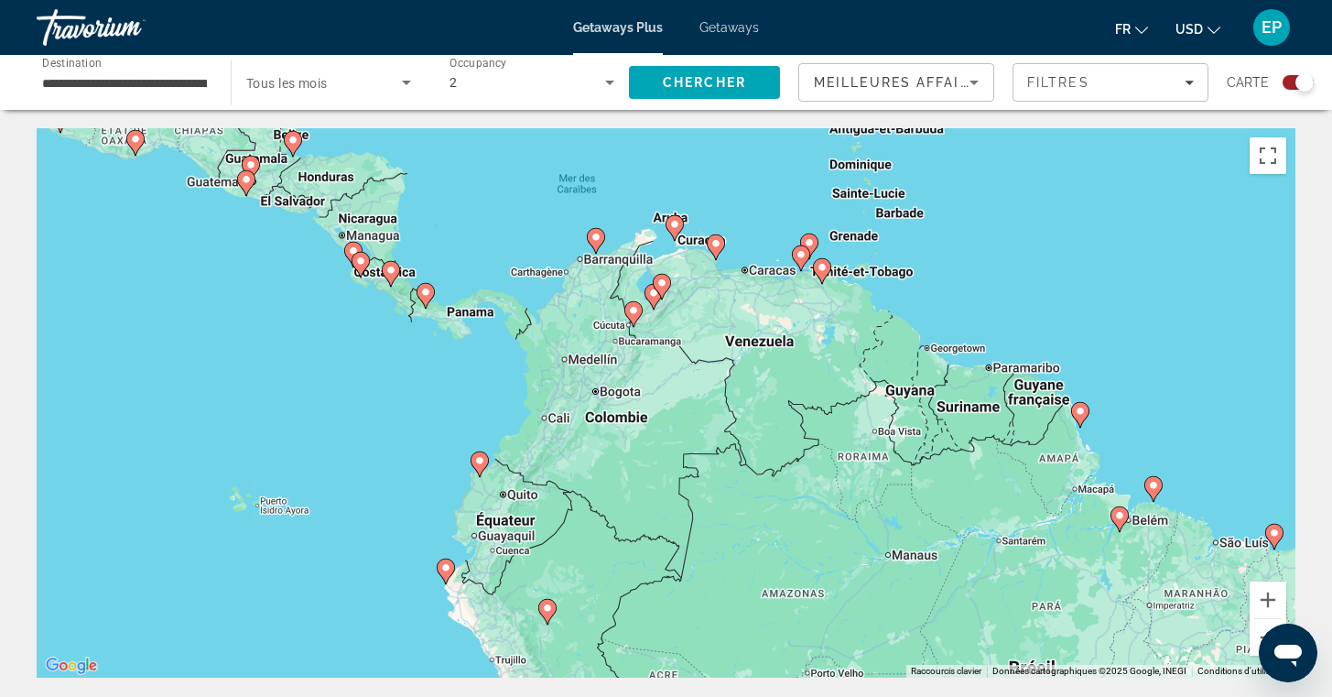
drag, startPoint x: 859, startPoint y: 504, endPoint x: 632, endPoint y: 225, distance: 359.2
click at [643, 233] on div "Pour naviguer, appuyez sur les touches fléchées. Pour activer le glissement ave…" at bounding box center [666, 402] width 1259 height 549
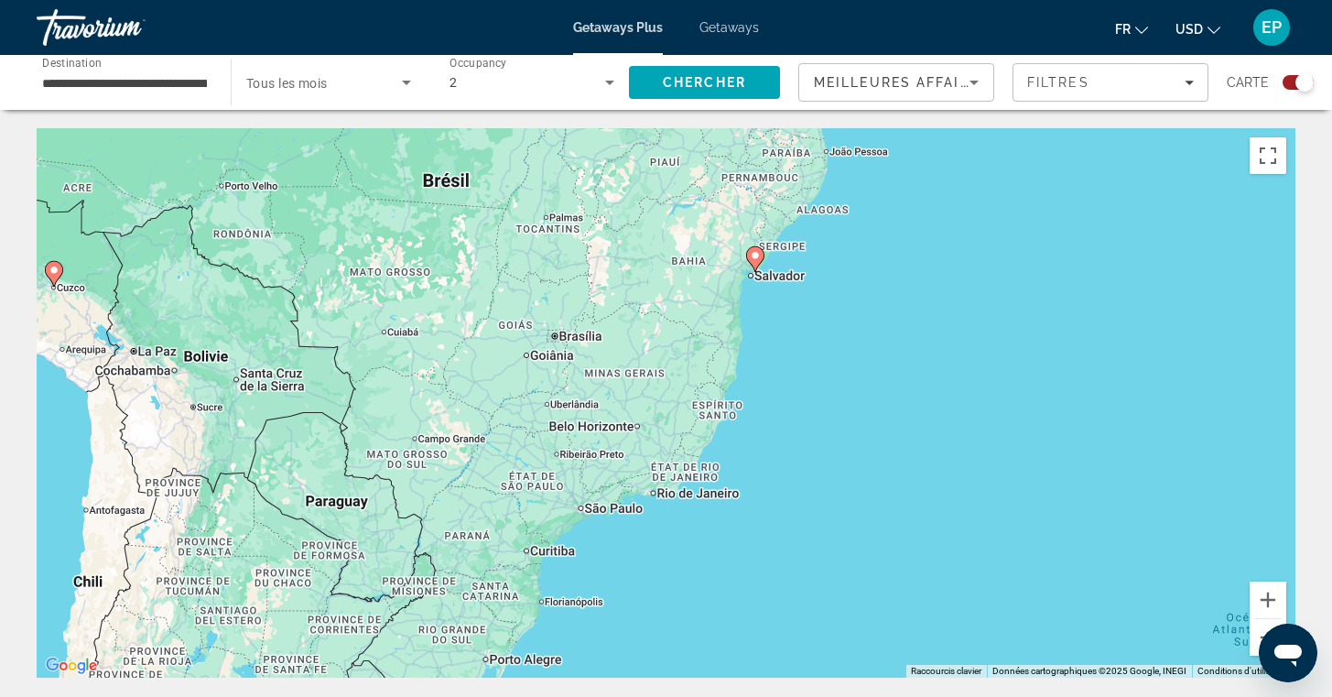
drag, startPoint x: 719, startPoint y: 244, endPoint x: 773, endPoint y: 525, distance: 286.2
click at [773, 525] on div "Pour naviguer, appuyez sur les touches fléchées. Pour activer le glissement ave…" at bounding box center [666, 402] width 1259 height 549
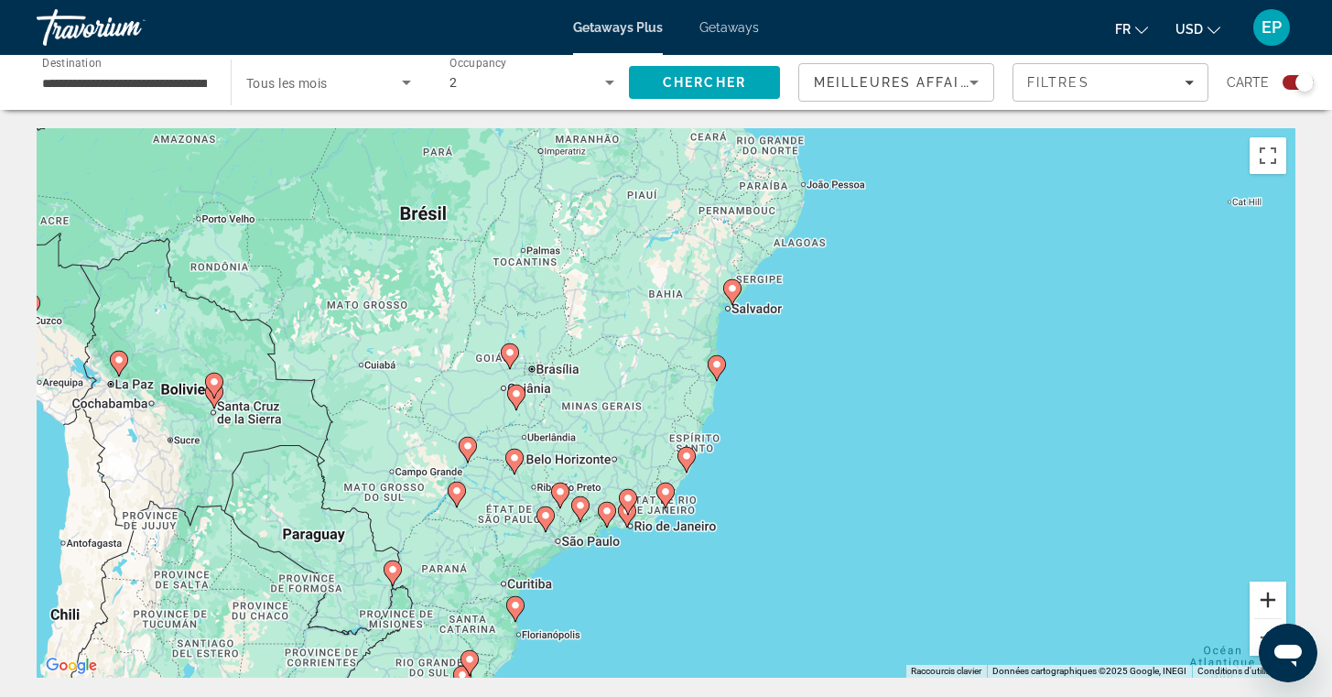
click at [1269, 602] on button "Zoom avant" at bounding box center [1268, 599] width 37 height 37
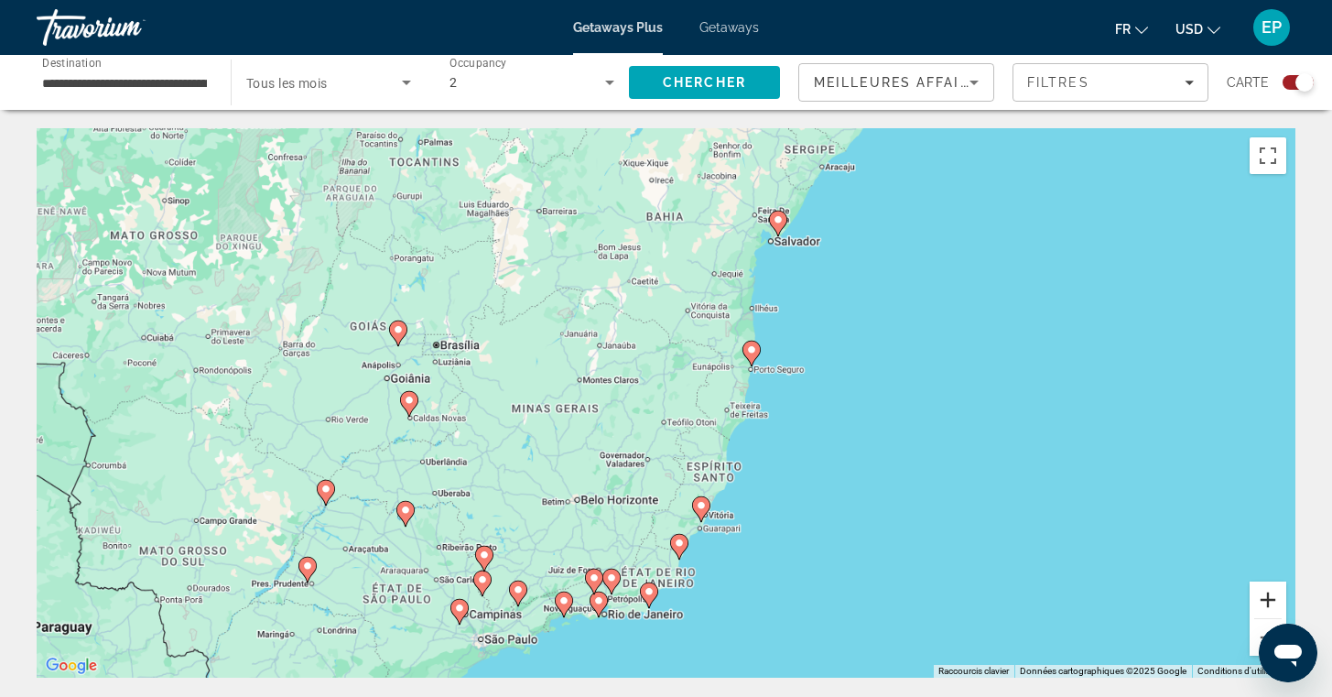
click at [1269, 602] on button "Zoom avant" at bounding box center [1268, 599] width 37 height 37
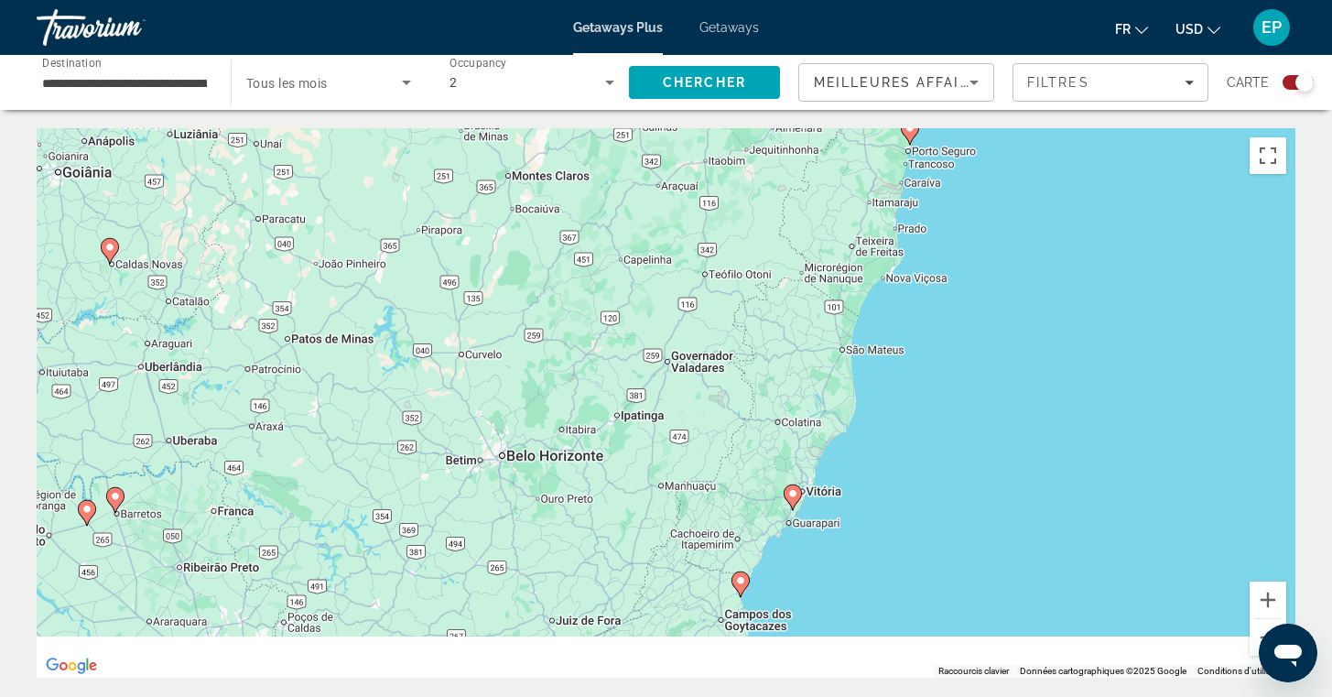
drag, startPoint x: 869, startPoint y: 559, endPoint x: 950, endPoint y: 282, distance: 289.1
click at [950, 282] on div "Pour naviguer, appuyez sur les touches fléchées. Pour activer le glissement ave…" at bounding box center [666, 402] width 1259 height 549
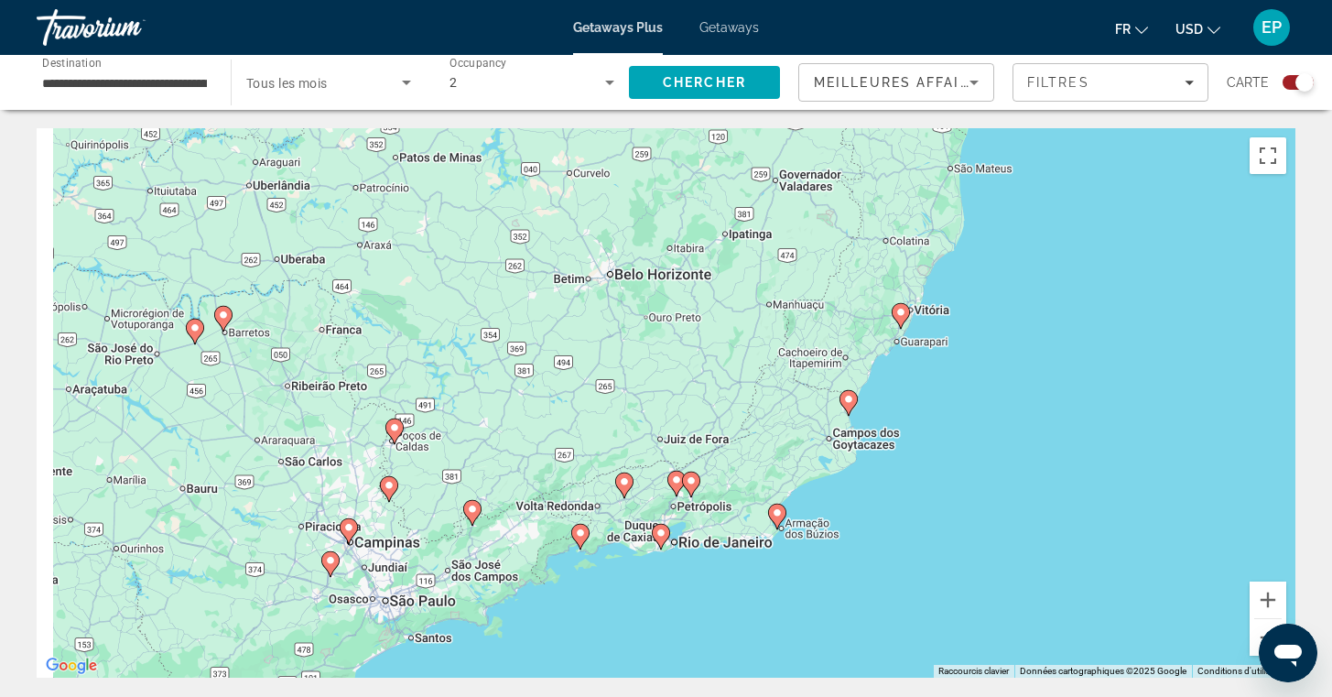
drag, startPoint x: 807, startPoint y: 546, endPoint x: 957, endPoint y: 363, distance: 236.8
click at [957, 363] on div "Pour naviguer, appuyez sur les touches fléchées. Pour activer le glissement ave…" at bounding box center [666, 402] width 1259 height 549
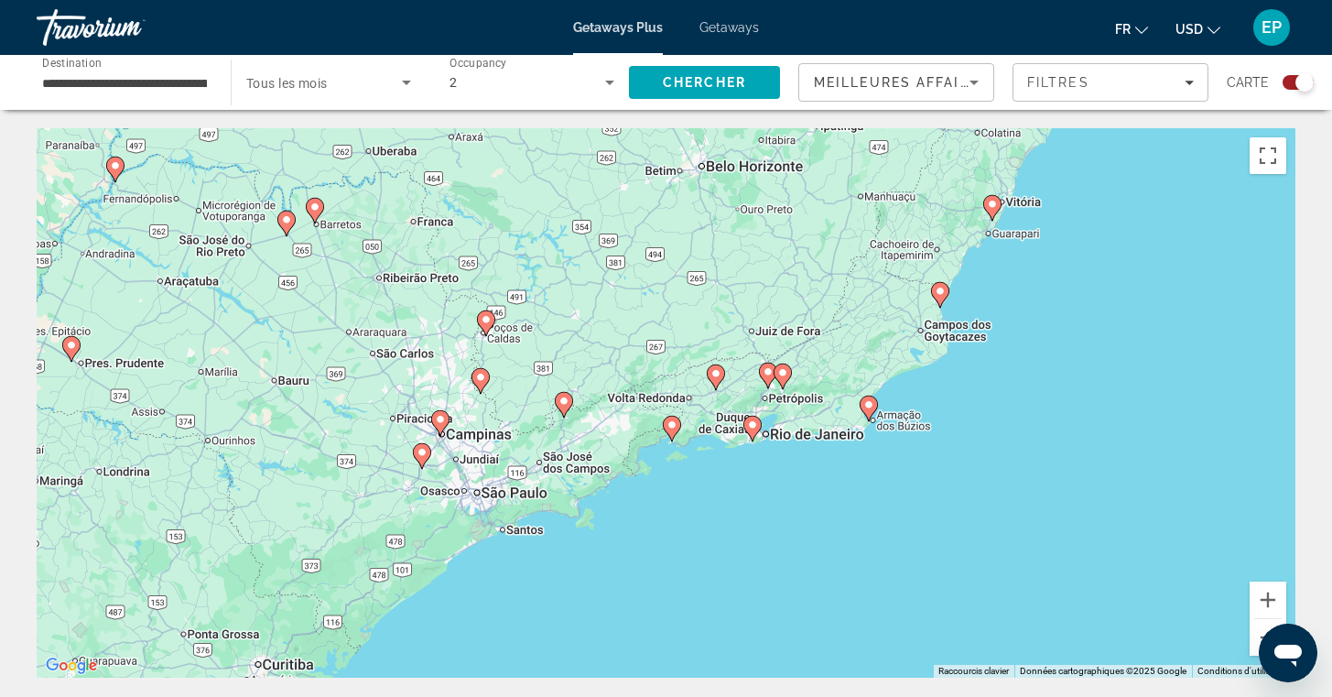
click at [750, 431] on icon "Main content" at bounding box center [751, 429] width 16 height 24
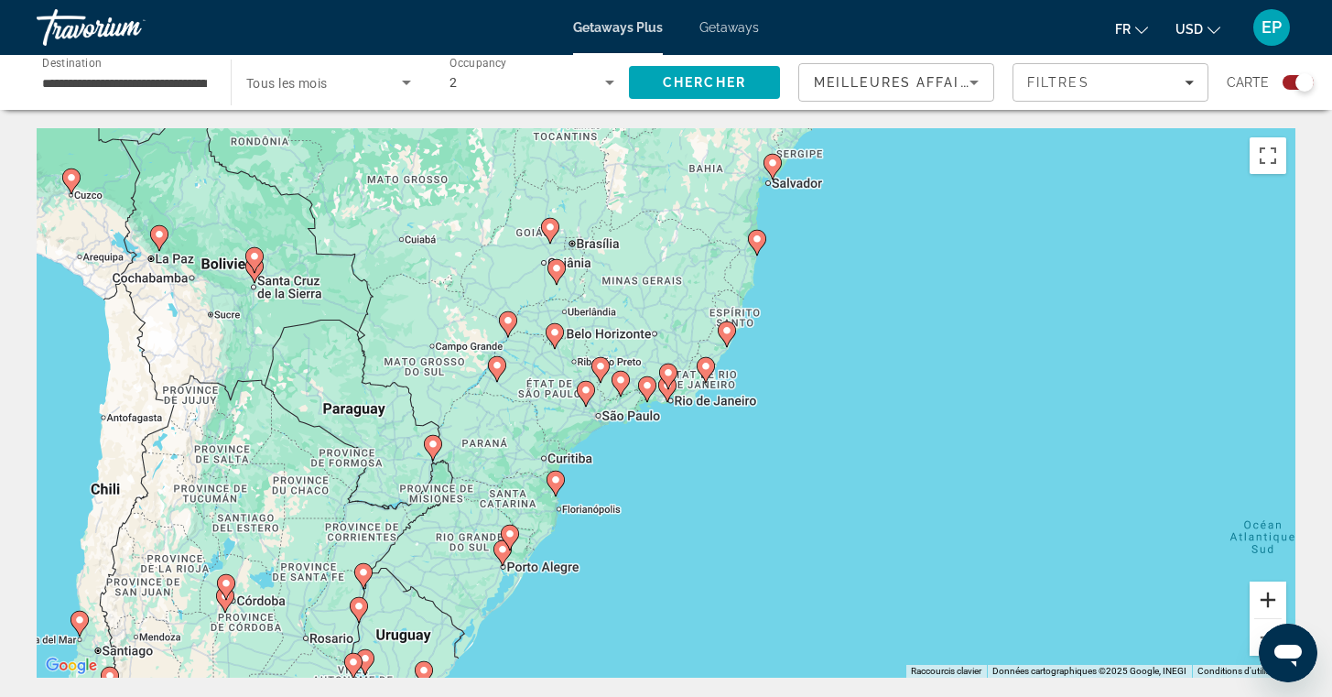
click at [1265, 602] on button "Zoom avant" at bounding box center [1268, 599] width 37 height 37
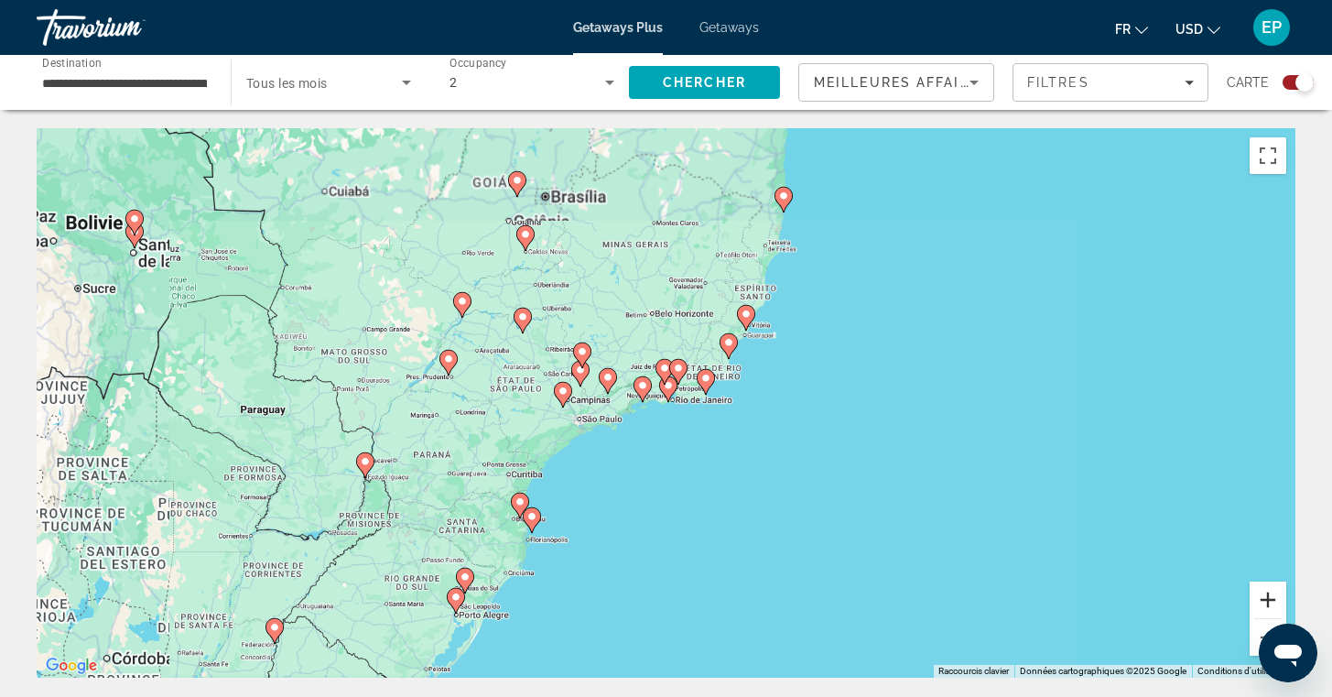
click at [1265, 602] on button "Zoom avant" at bounding box center [1268, 599] width 37 height 37
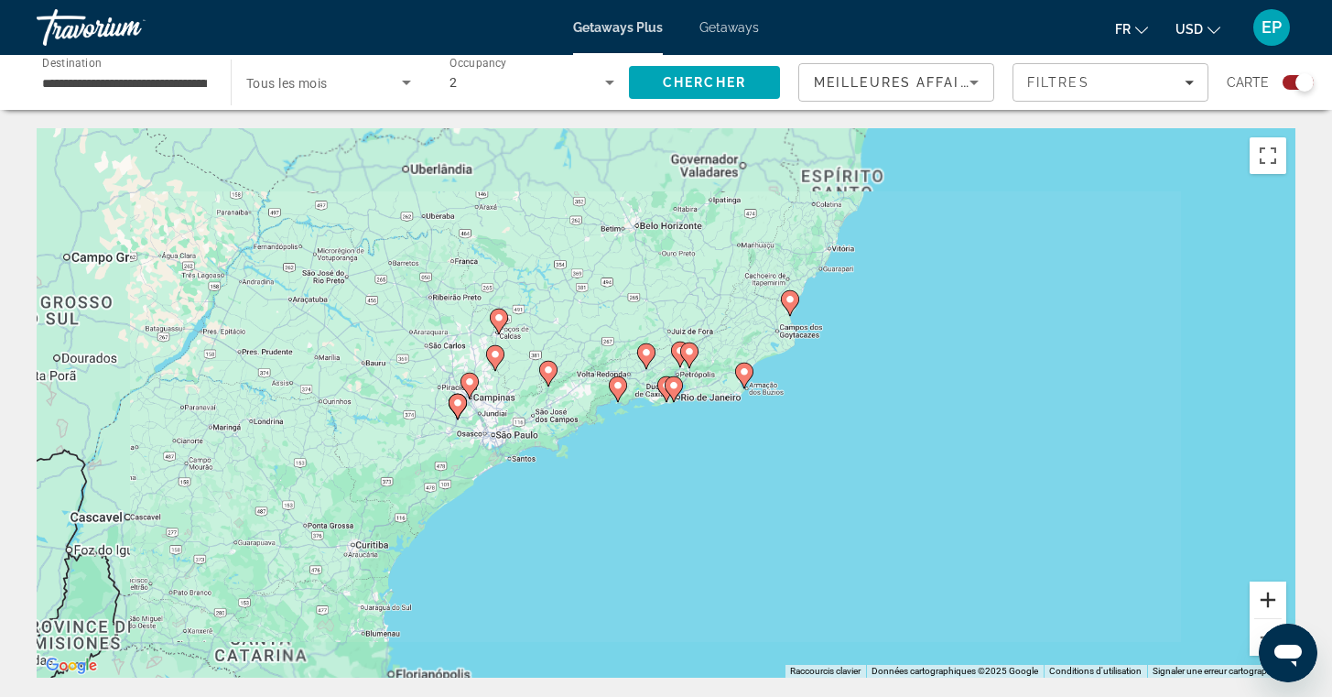
click at [1265, 602] on button "Zoom avant" at bounding box center [1268, 599] width 37 height 37
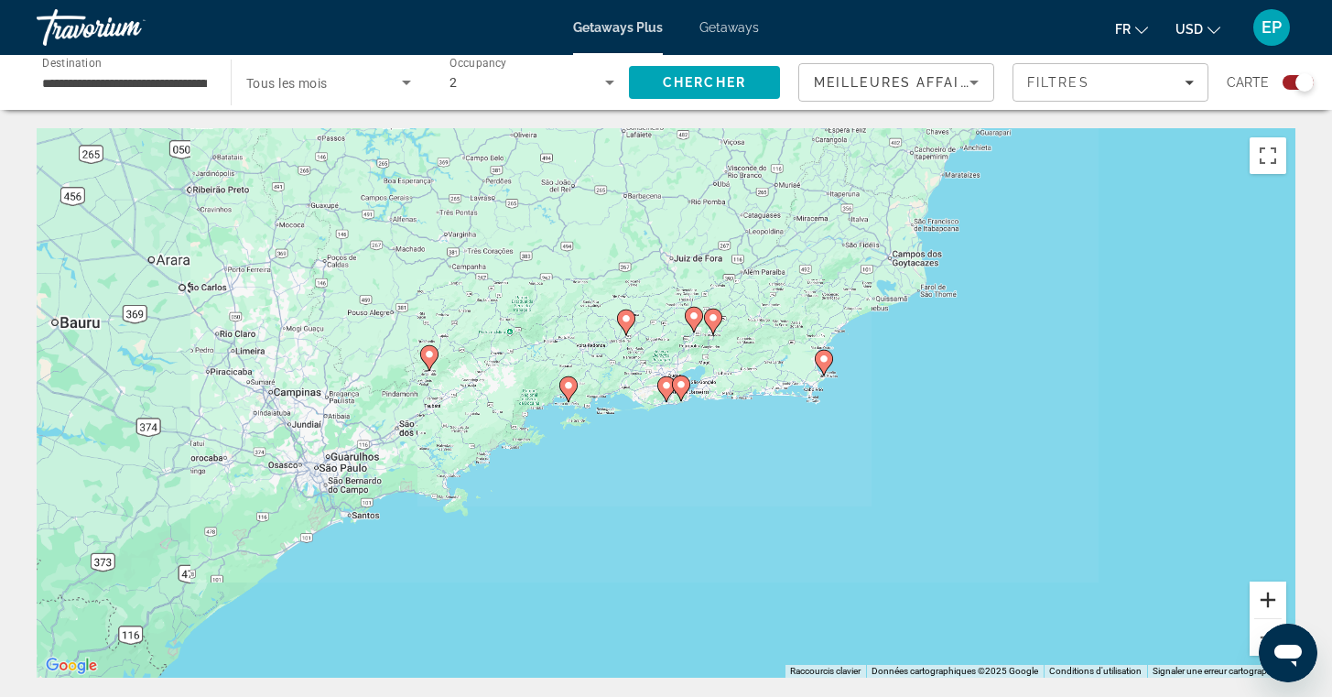
click at [1265, 602] on button "Zoom avant" at bounding box center [1268, 599] width 37 height 37
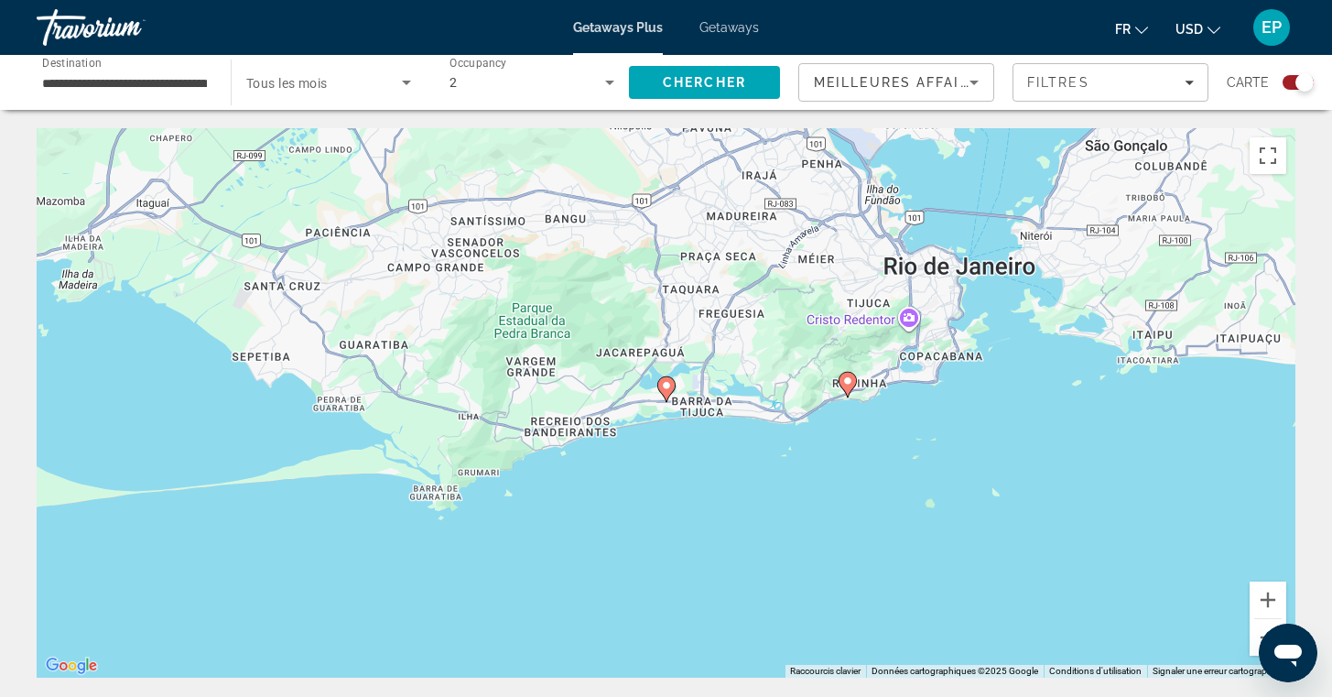
click at [853, 382] on icon "Main content" at bounding box center [847, 385] width 16 height 24
type input "**********"
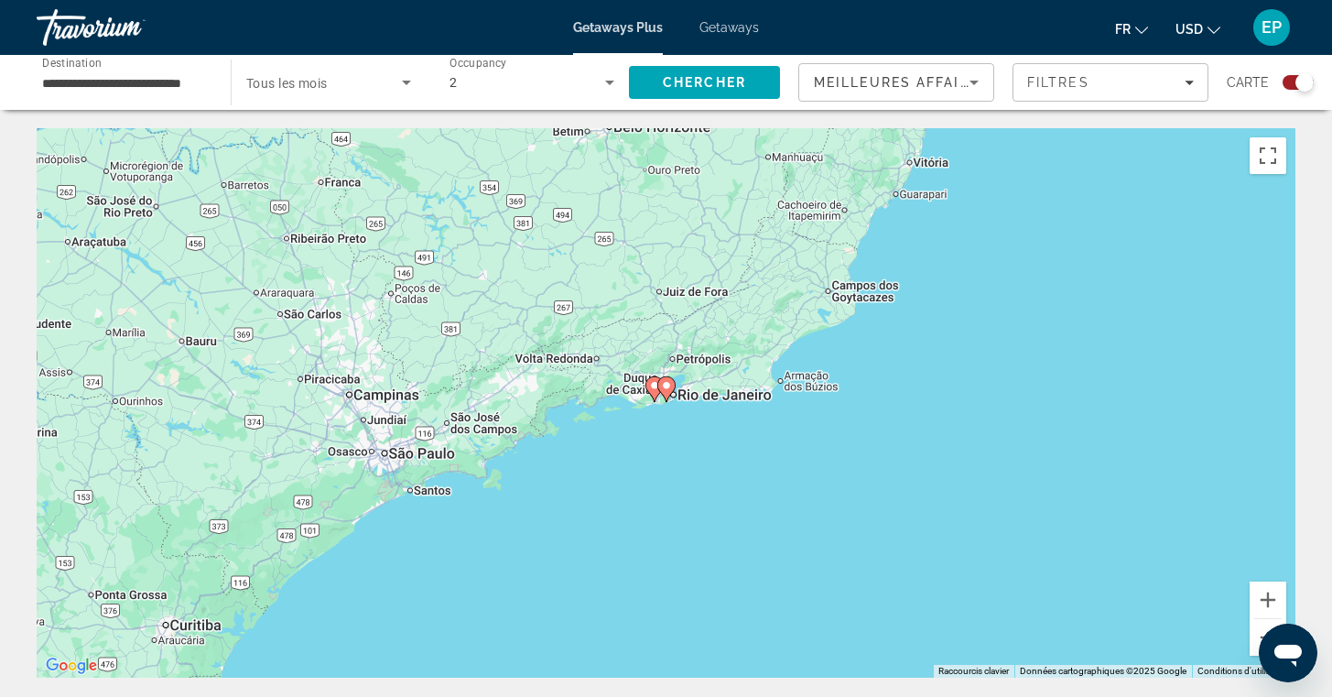
click at [669, 391] on icon "Main content" at bounding box center [665, 389] width 16 height 24
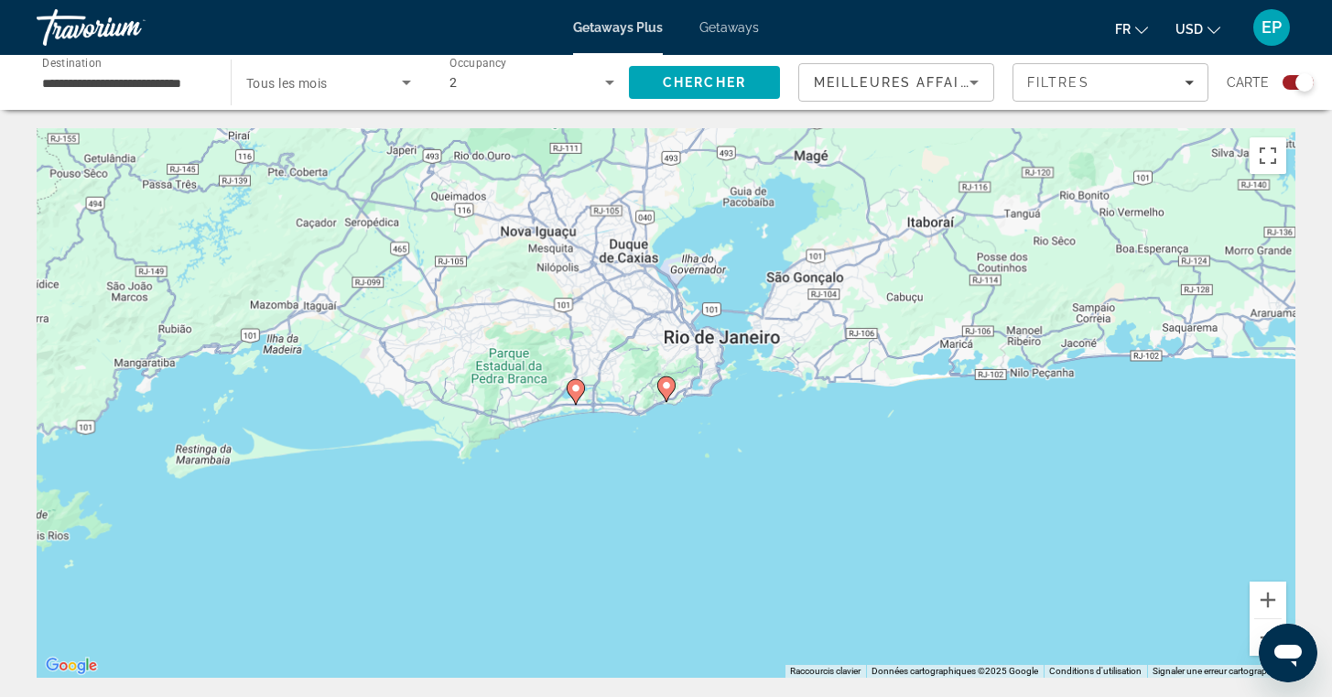
click at [670, 391] on icon "Main content" at bounding box center [665, 389] width 16 height 24
